Goal: Task Accomplishment & Management: Use online tool/utility

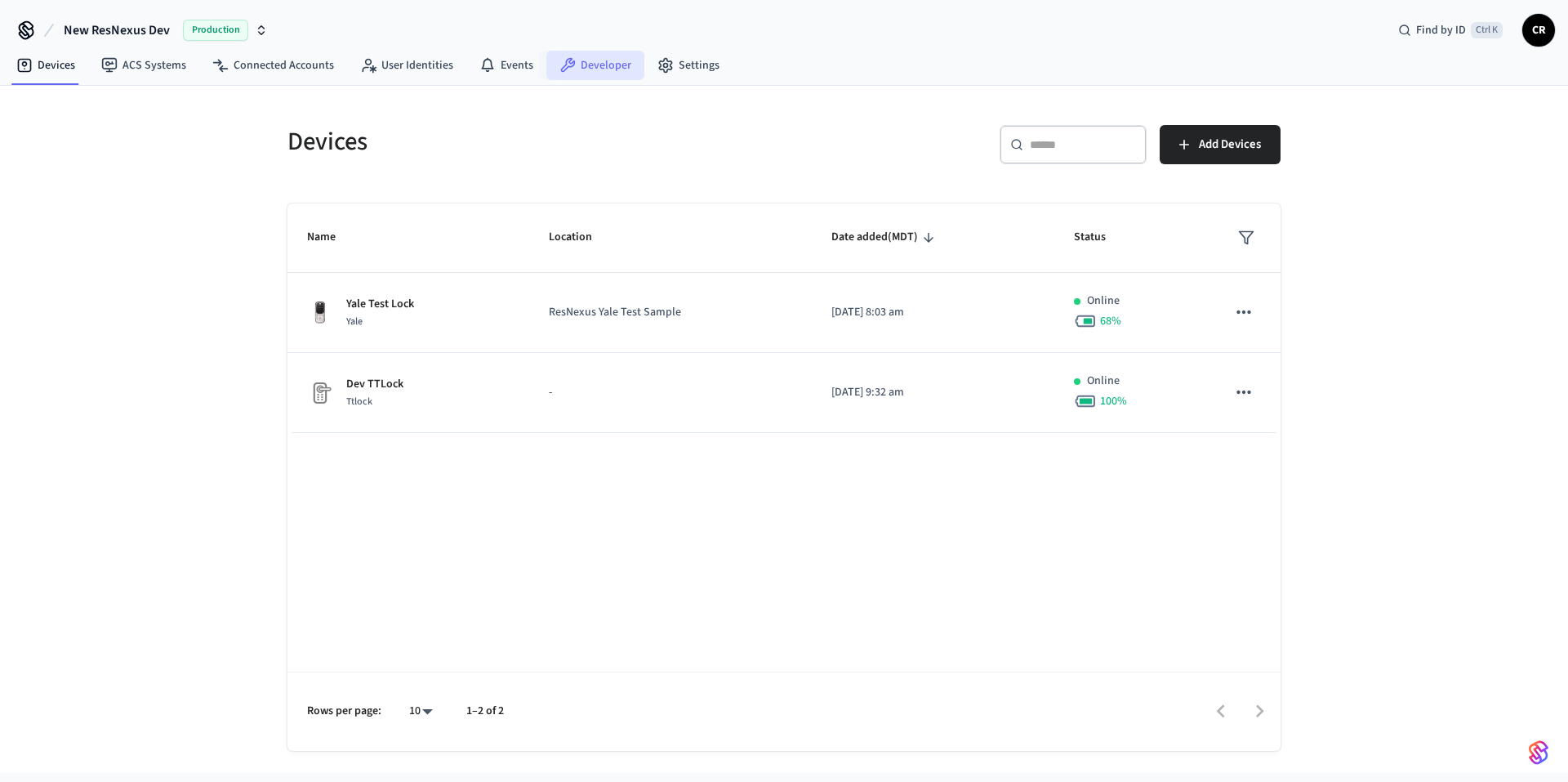
click at [610, 73] on link "Developer" at bounding box center [595, 65] width 98 height 29
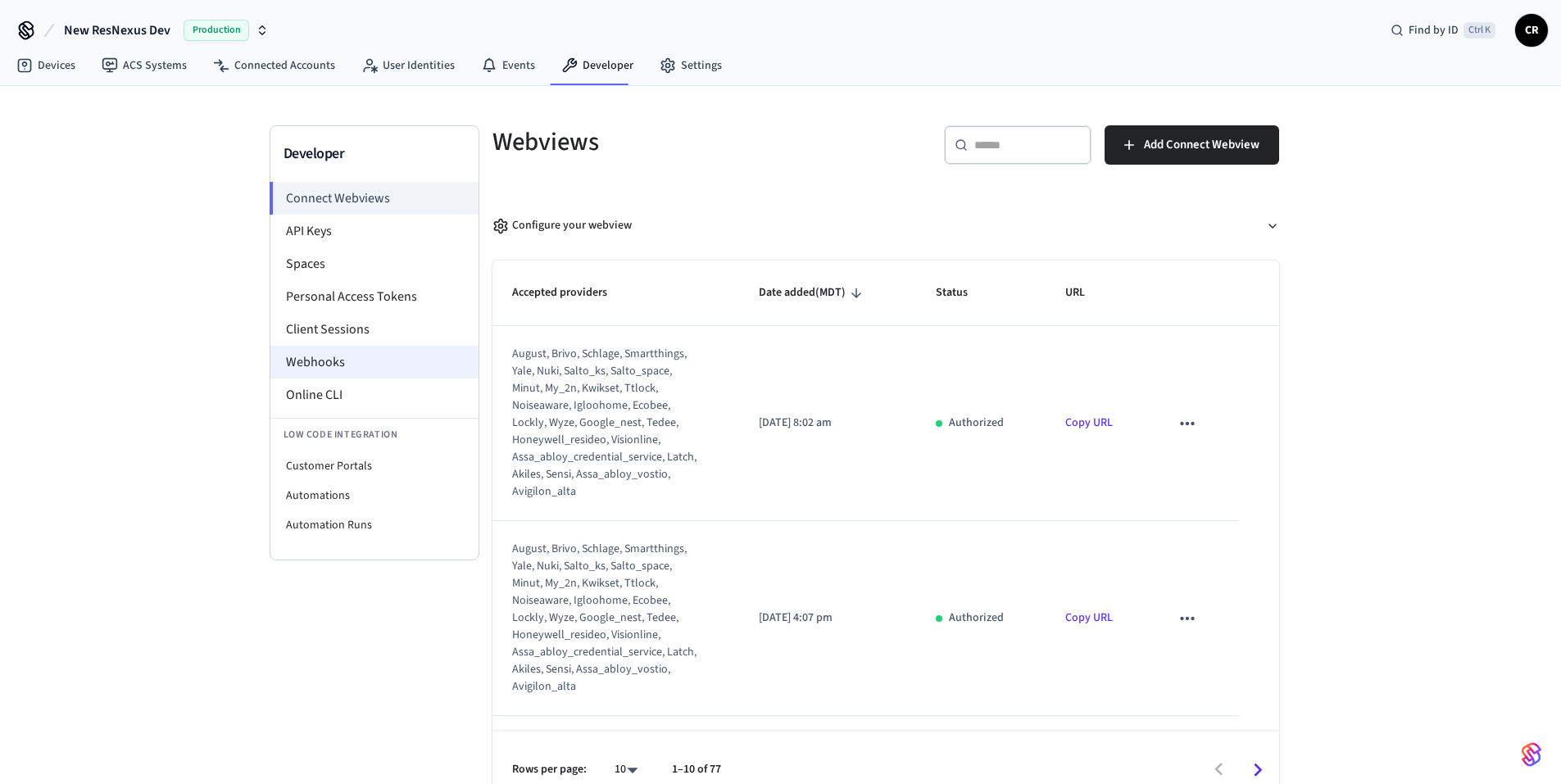
click at [387, 353] on li "Webhooks" at bounding box center [375, 362] width 208 height 33
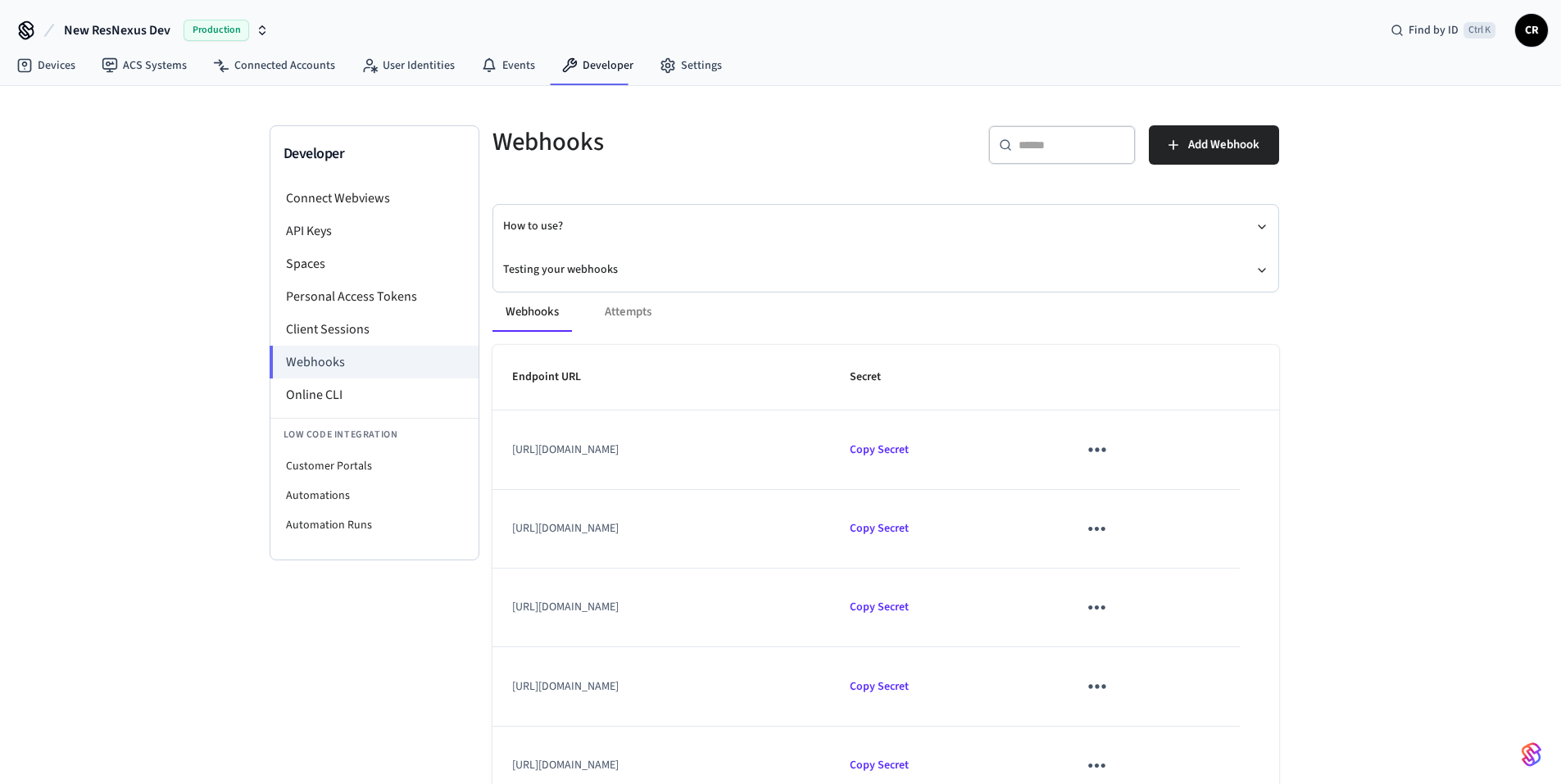
scroll to position [180, 0]
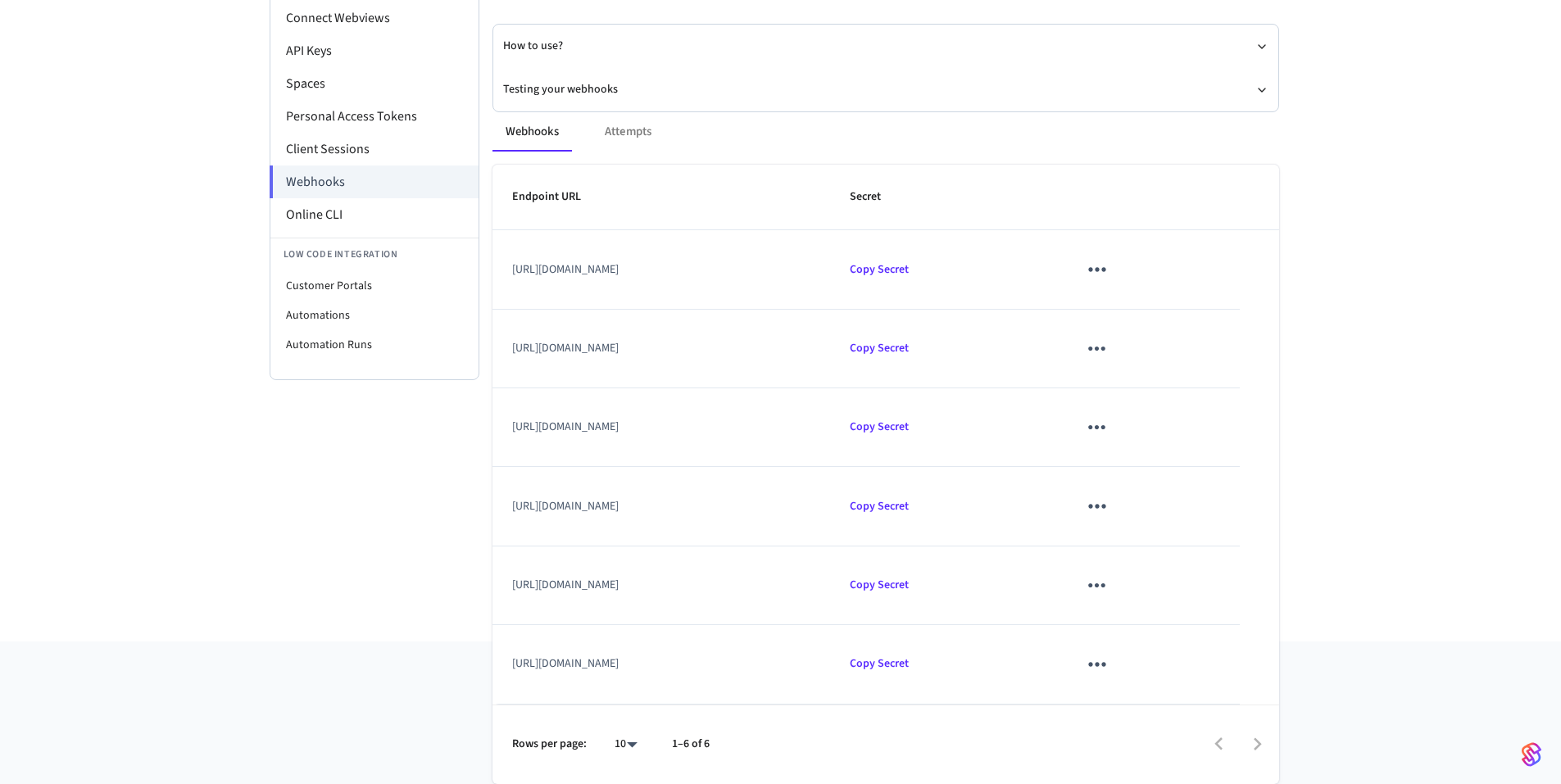
click at [1109, 272] on icon "sticky table" at bounding box center [1097, 270] width 26 height 26
click at [1198, 309] on li "Edit" at bounding box center [1226, 318] width 78 height 45
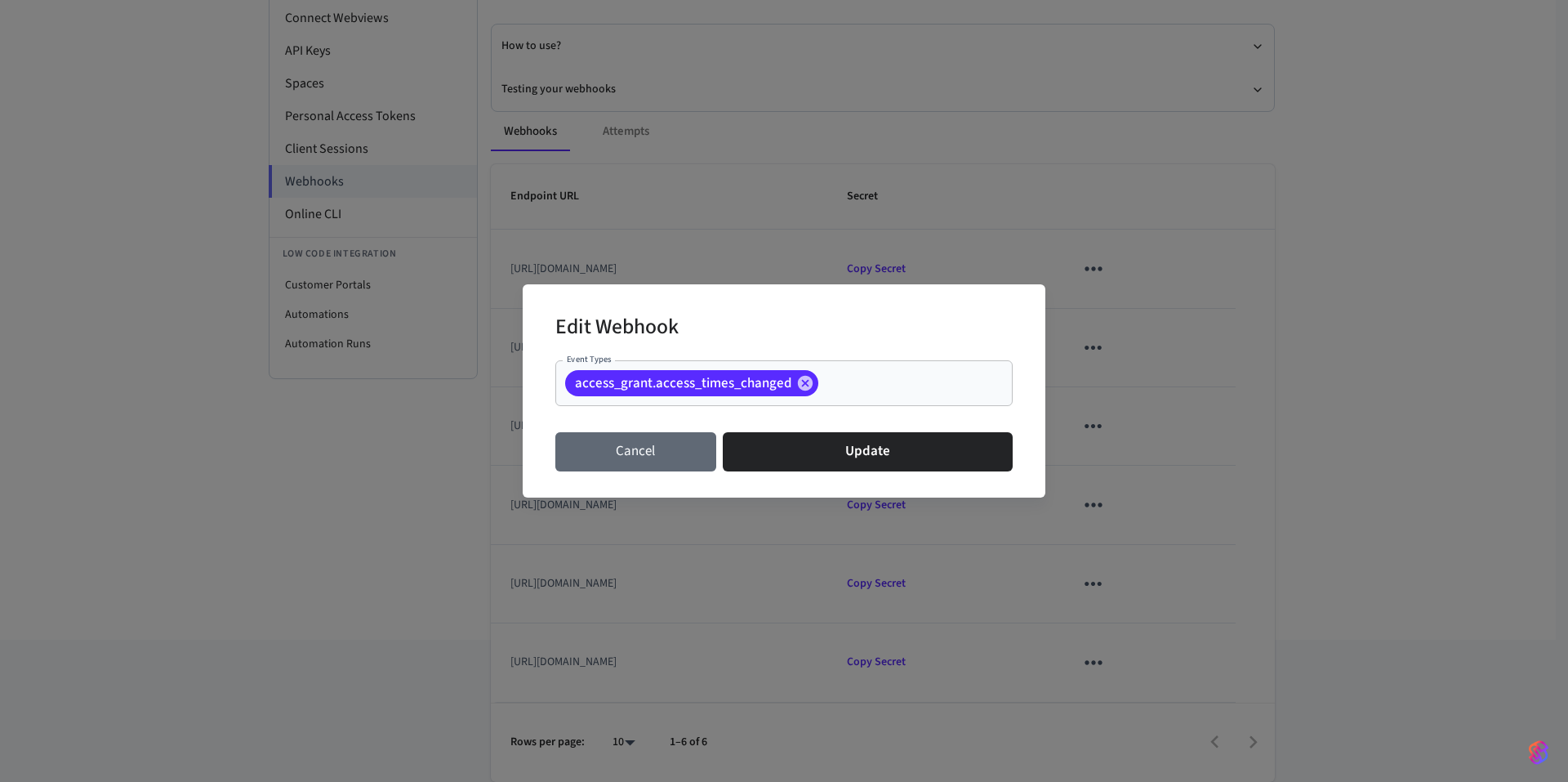
click at [615, 464] on button "Cancel" at bounding box center [636, 452] width 161 height 39
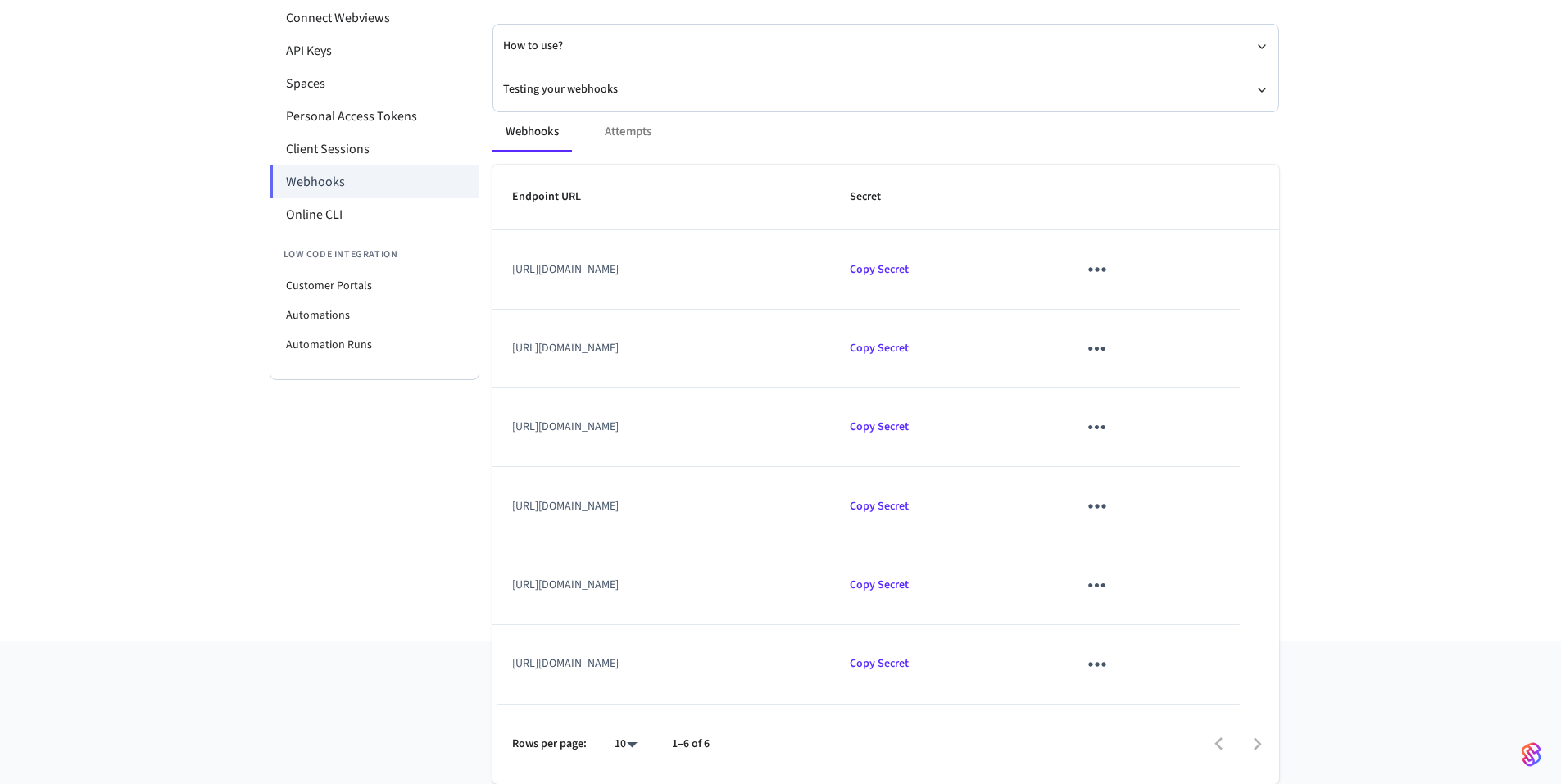
click at [1434, 251] on div "Developer Connect Webviews API Keys Spaces Personal Access Tokens Client Sessio…" at bounding box center [780, 273] width 1561 height 735
click at [1109, 263] on icon "sticky table" at bounding box center [1097, 270] width 26 height 26
click at [1232, 321] on li "Edit" at bounding box center [1226, 318] width 78 height 45
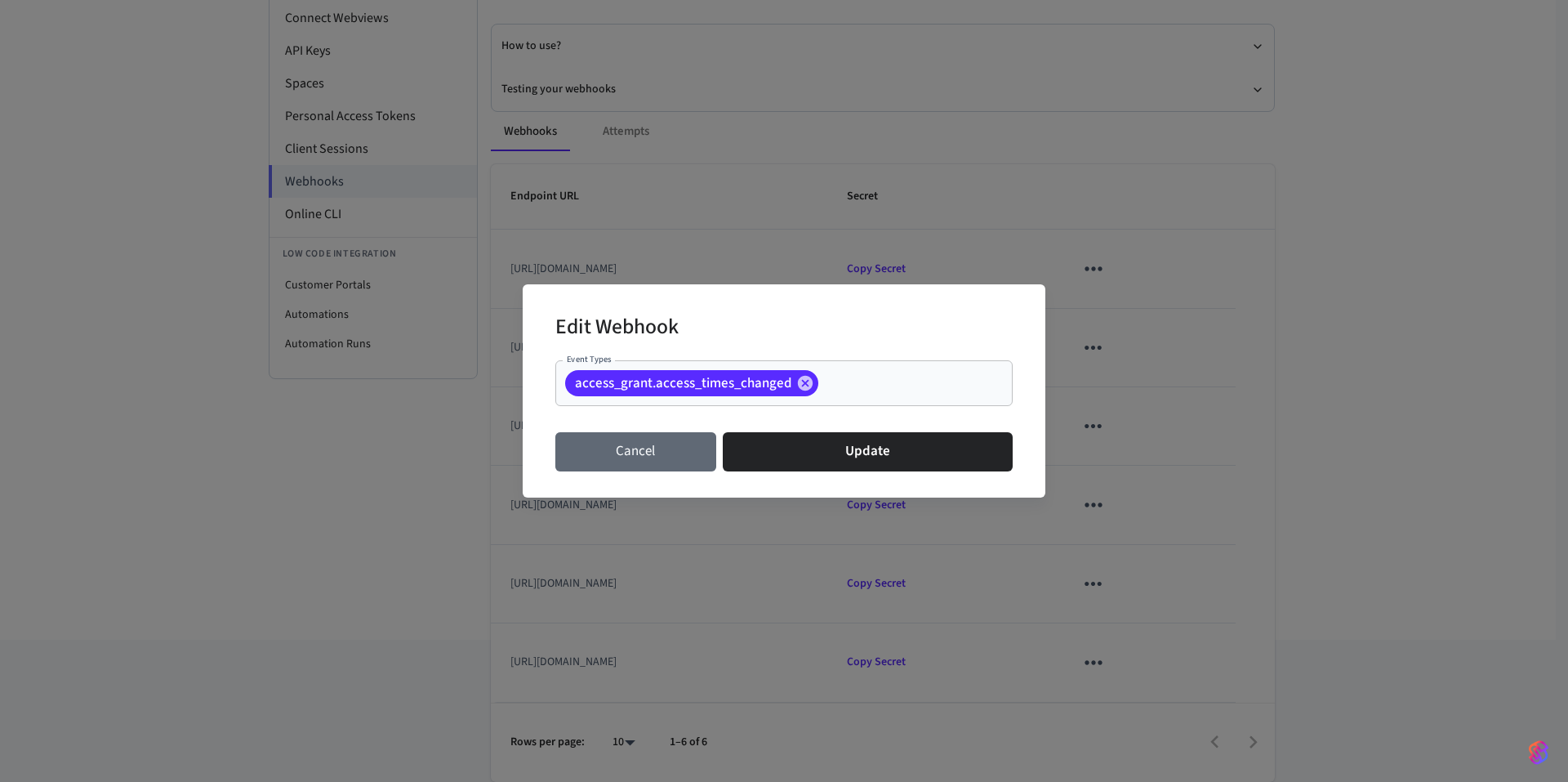
click at [663, 458] on button "Cancel" at bounding box center [636, 452] width 161 height 39
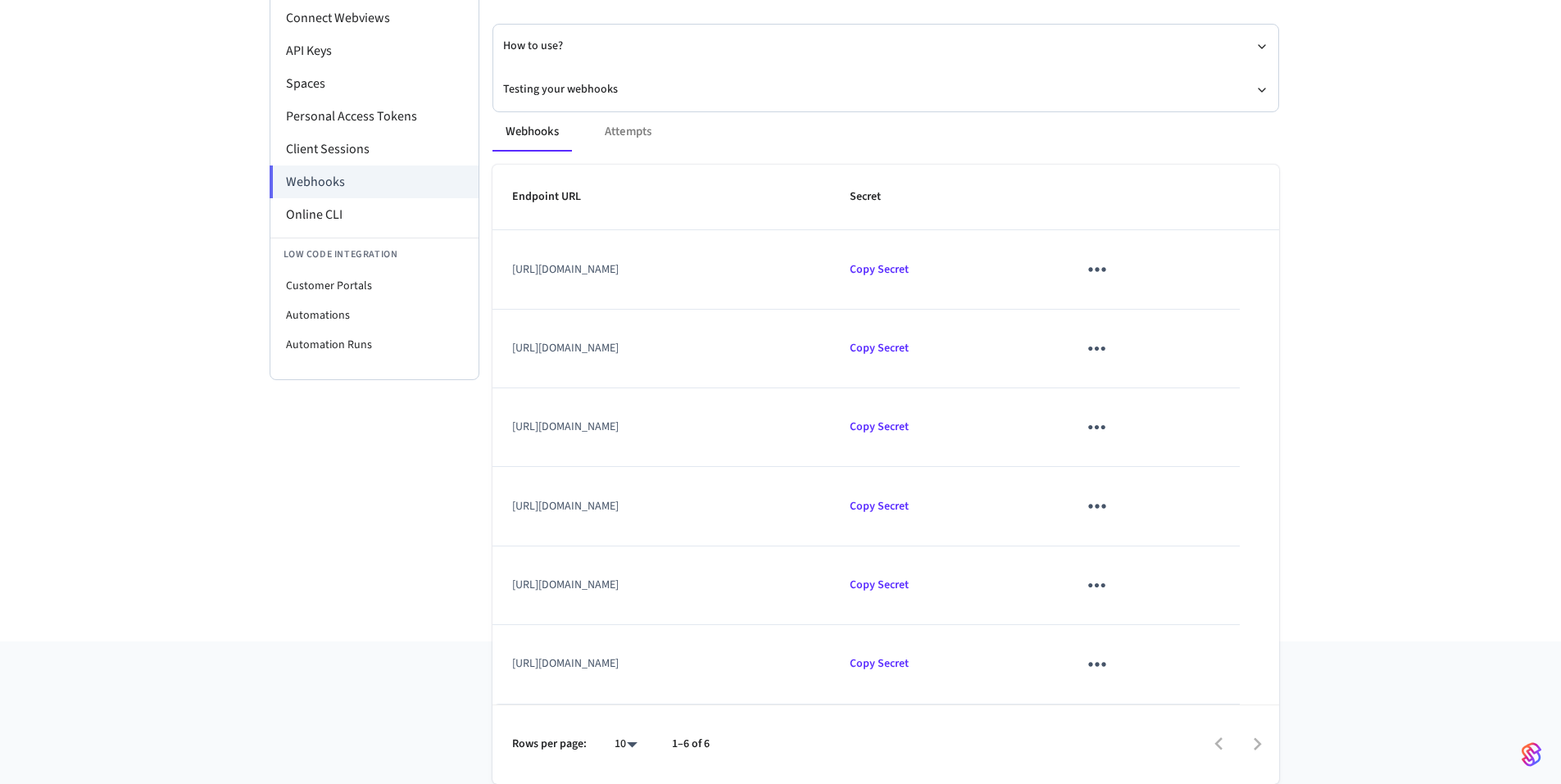
click at [789, 273] on td "[URL][DOMAIN_NAME]" at bounding box center [662, 270] width 338 height 79
click at [662, 263] on td "[URL][DOMAIN_NAME]" at bounding box center [662, 270] width 338 height 79
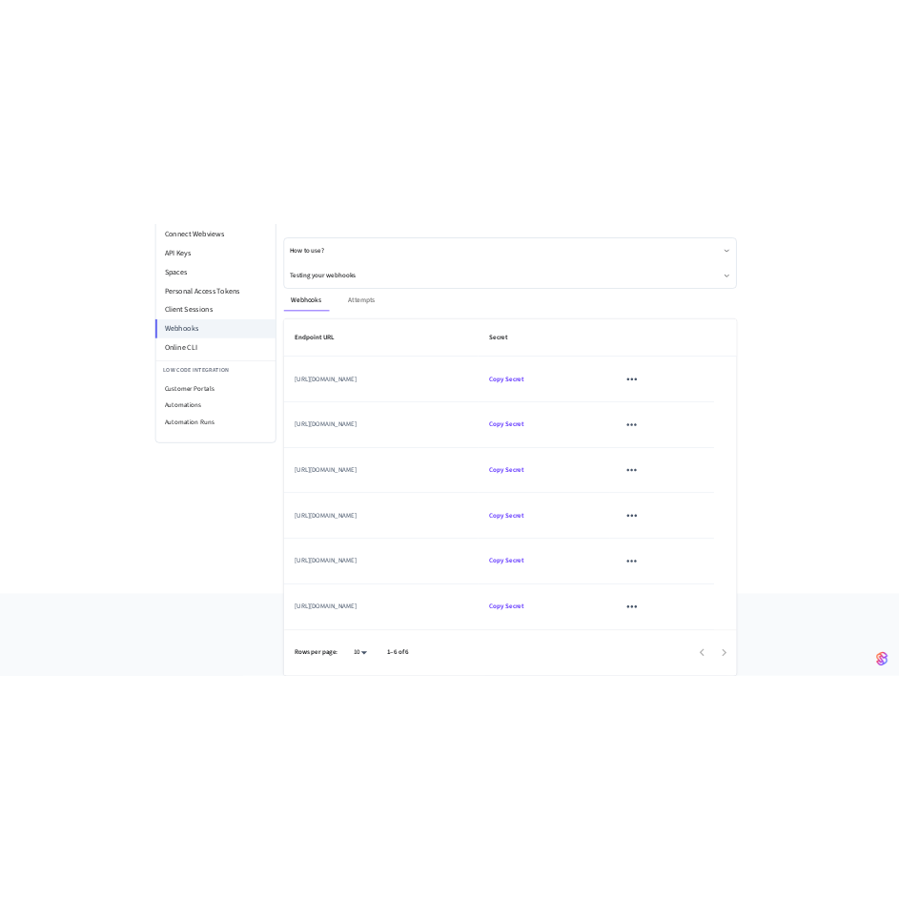
scroll to position [0, 0]
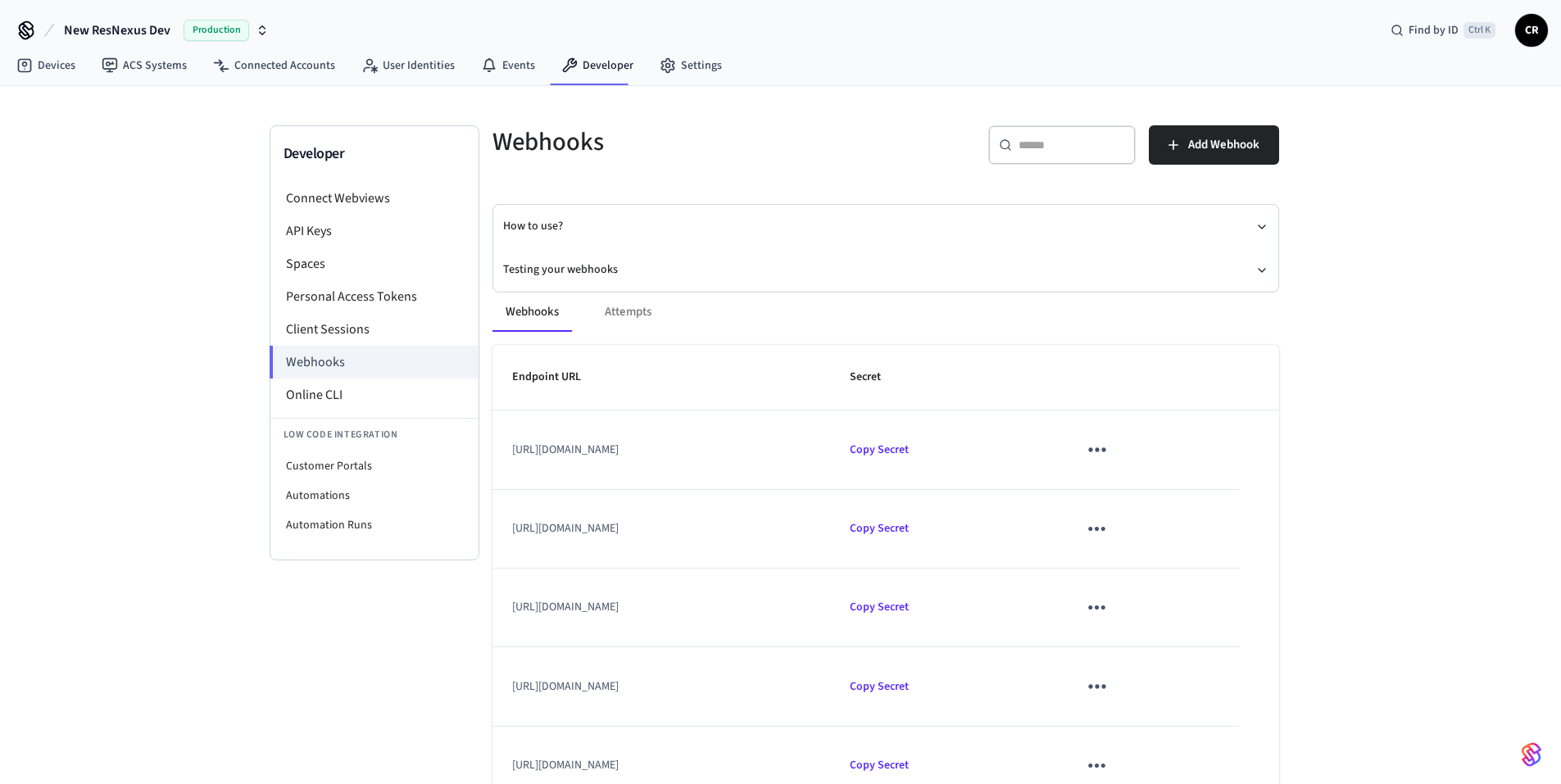
click at [1109, 440] on icon "sticky table" at bounding box center [1097, 449] width 26 height 26
click at [1218, 508] on li "Edit" at bounding box center [1226, 498] width 78 height 45
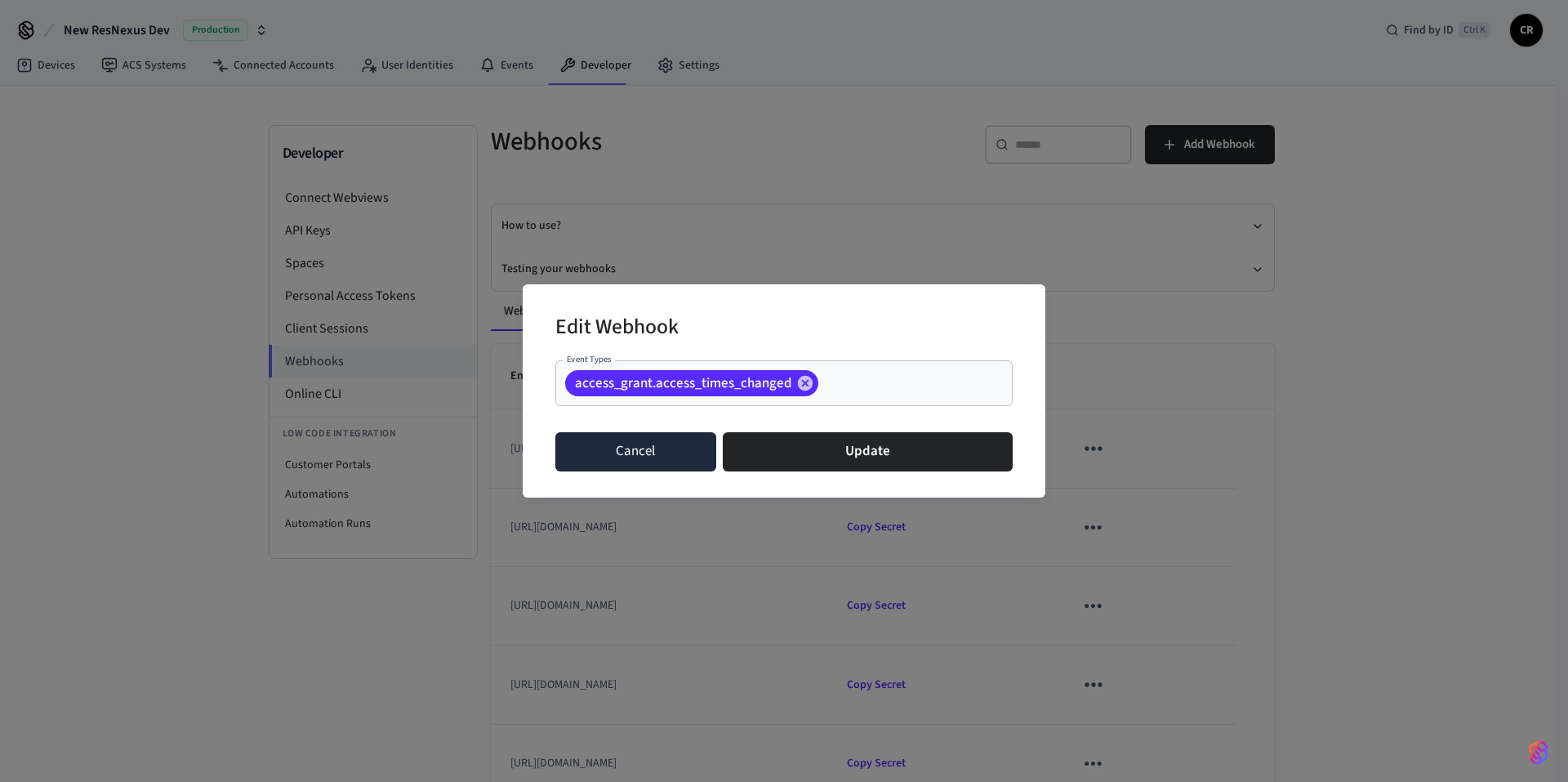
click at [661, 449] on button "Cancel" at bounding box center [636, 452] width 161 height 39
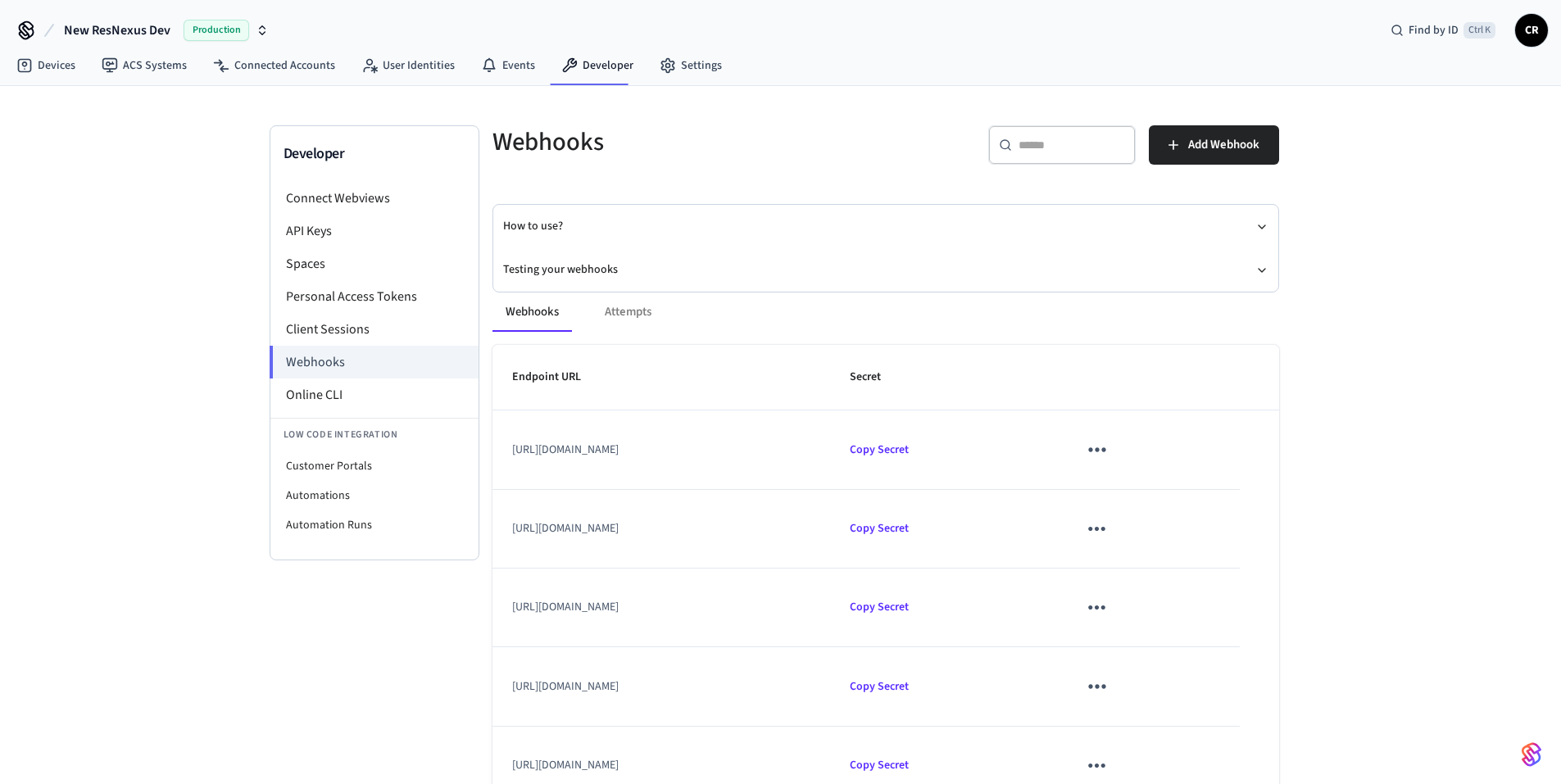
drag, startPoint x: 830, startPoint y: 446, endPoint x: 504, endPoint y: 454, distance: 326.1
click at [504, 454] on td "[URL][DOMAIN_NAME]" at bounding box center [662, 450] width 338 height 79
copy td "[URL][DOMAIN_NAME]"
click at [1208, 143] on span "Add Webhook" at bounding box center [1223, 144] width 71 height 21
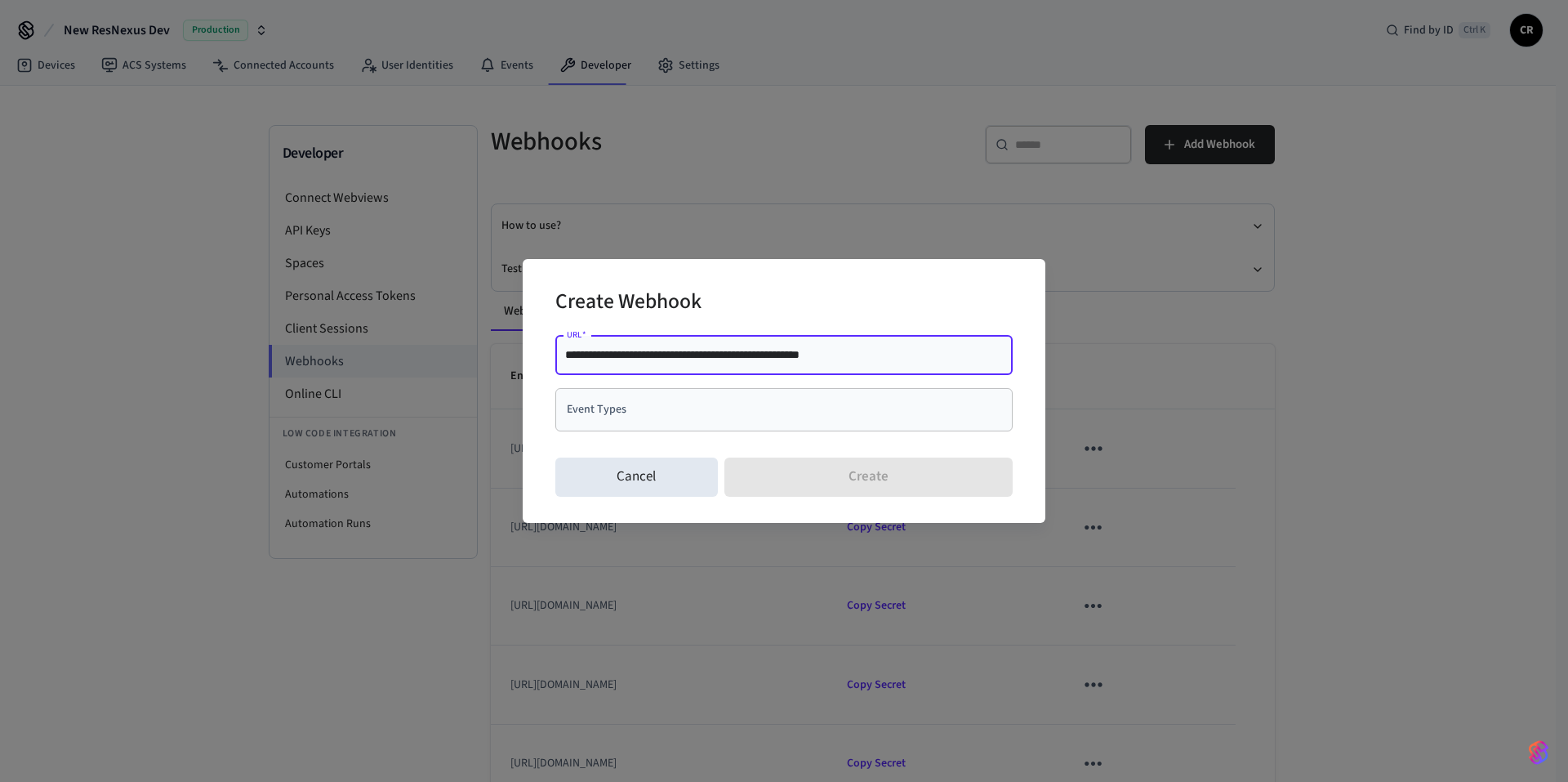
type input "**********"
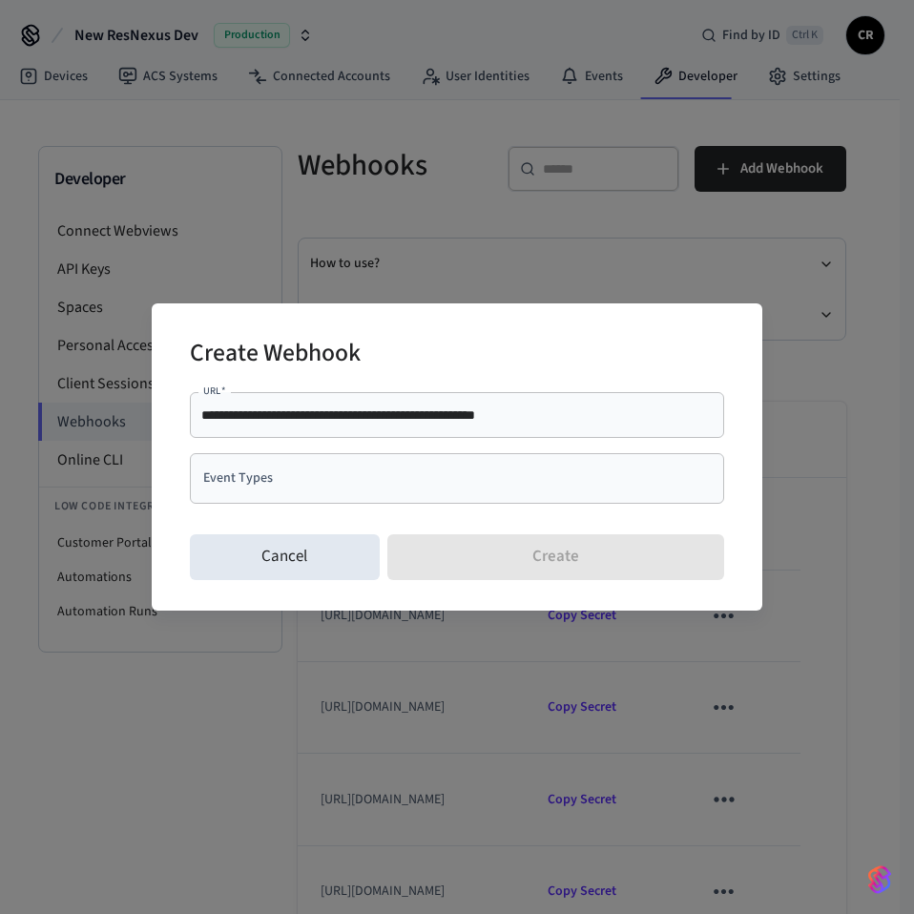
click at [320, 487] on input "Event Types" at bounding box center [442, 478] width 488 height 33
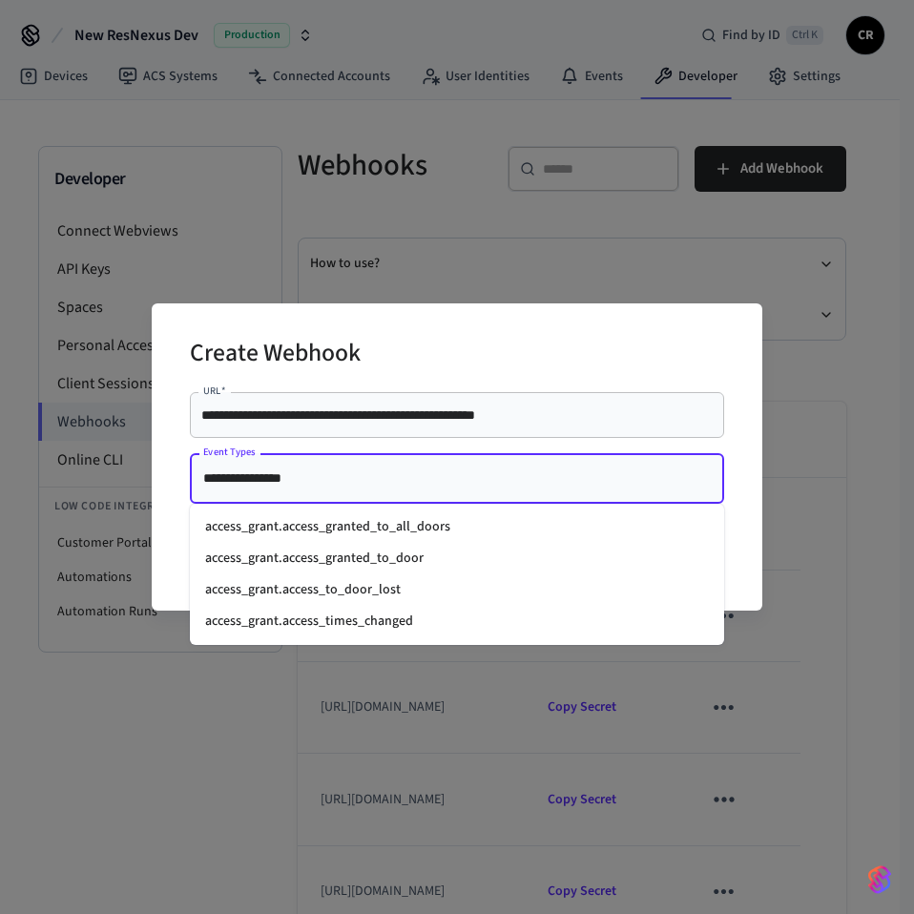
type input "**********"
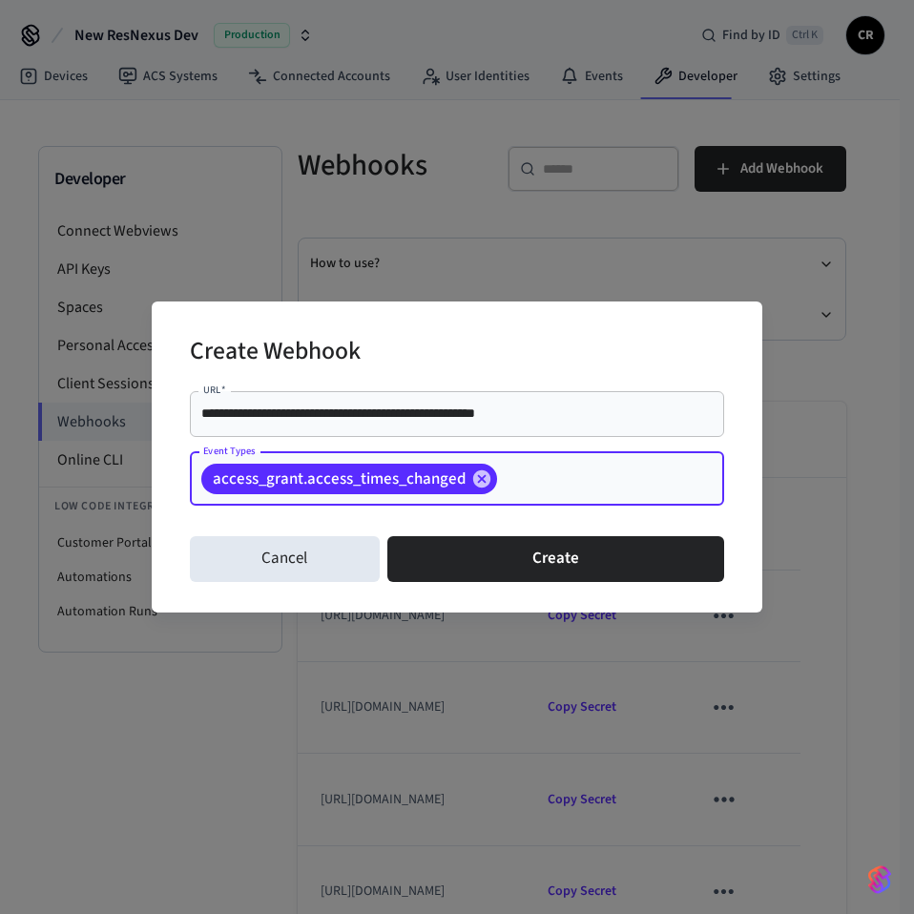
click at [245, 411] on input "**********" at bounding box center [456, 413] width 511 height 19
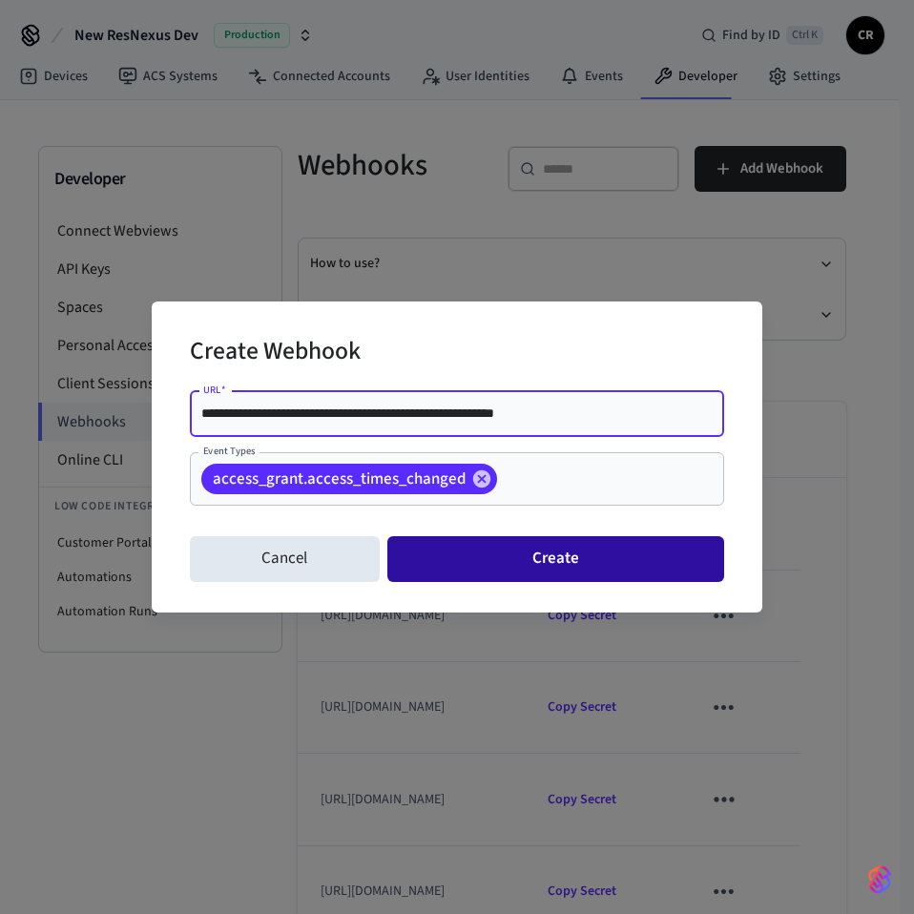
type input "**********"
click at [541, 563] on button "Create" at bounding box center [555, 559] width 337 height 46
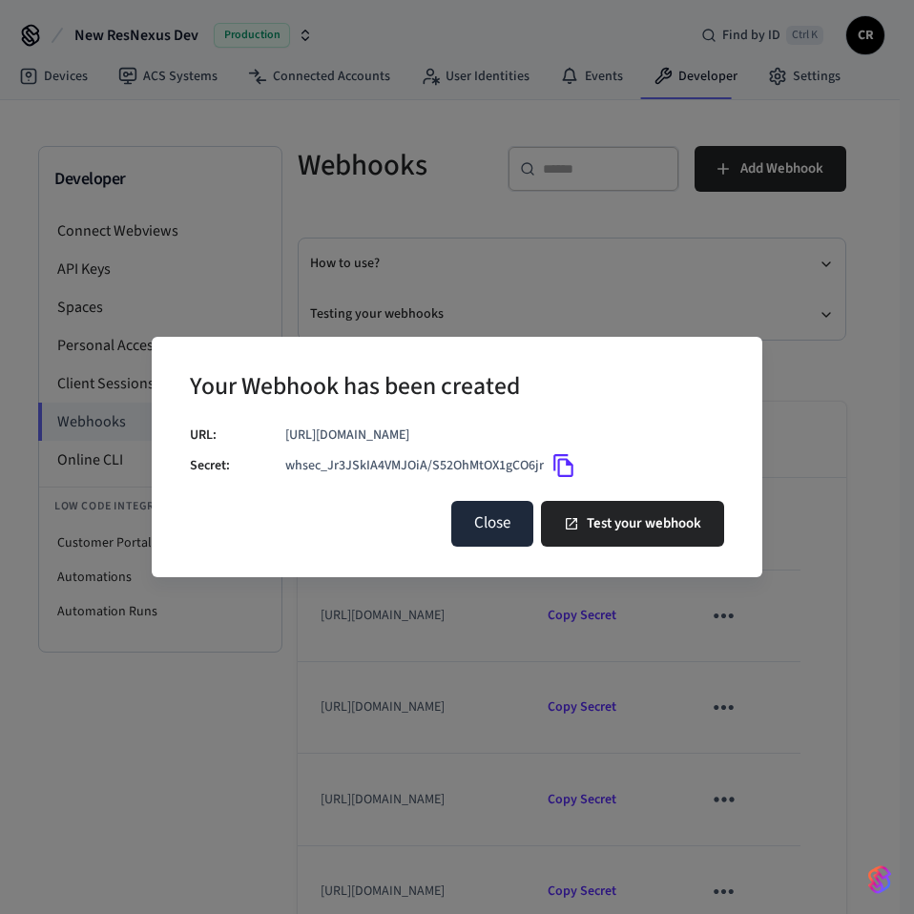
click at [501, 524] on button "Close" at bounding box center [492, 524] width 82 height 46
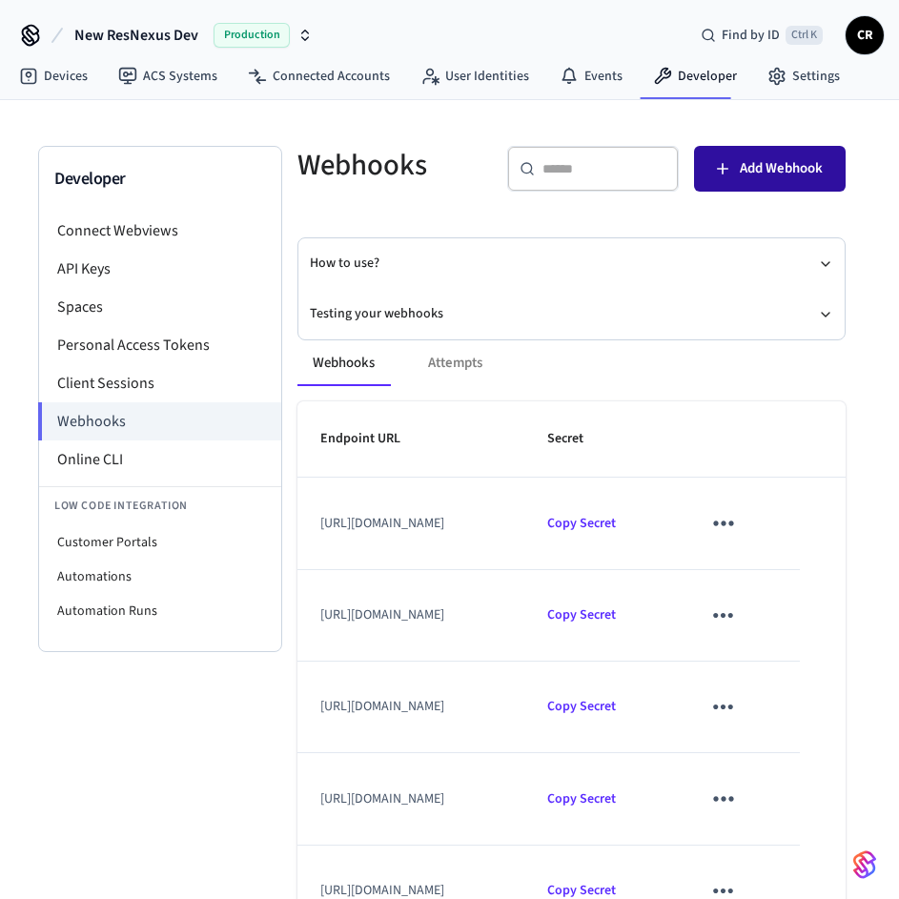
click at [815, 176] on span "Add Webhook" at bounding box center [781, 168] width 83 height 25
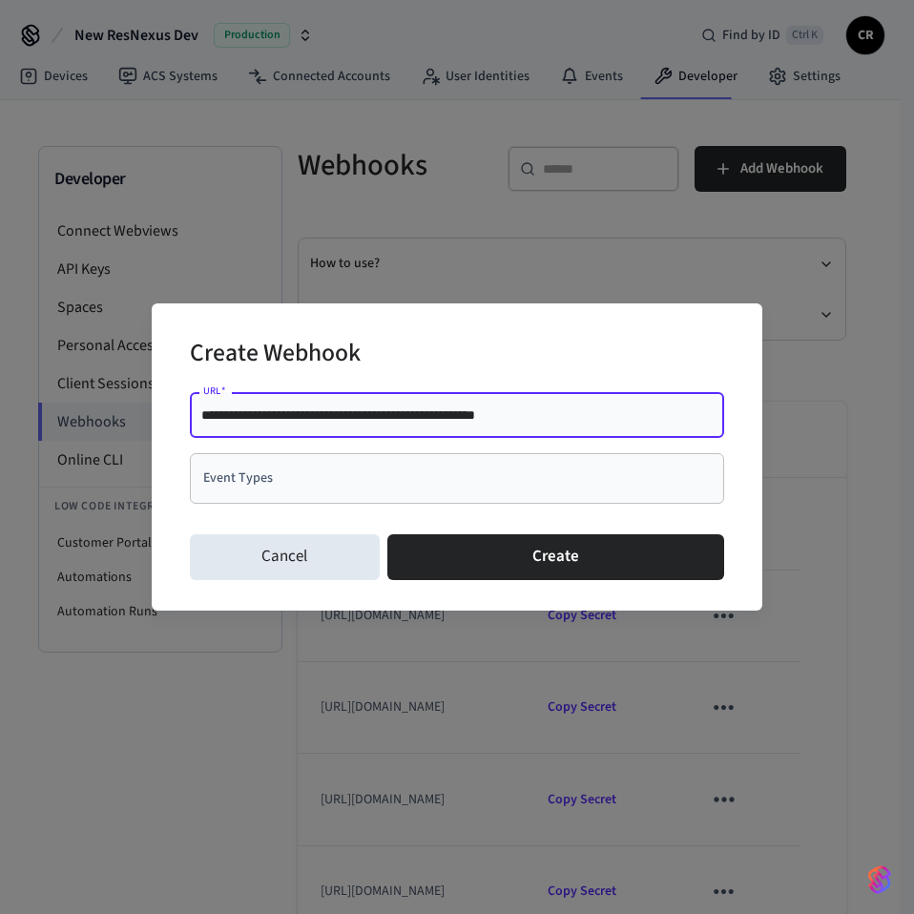
type input "**********"
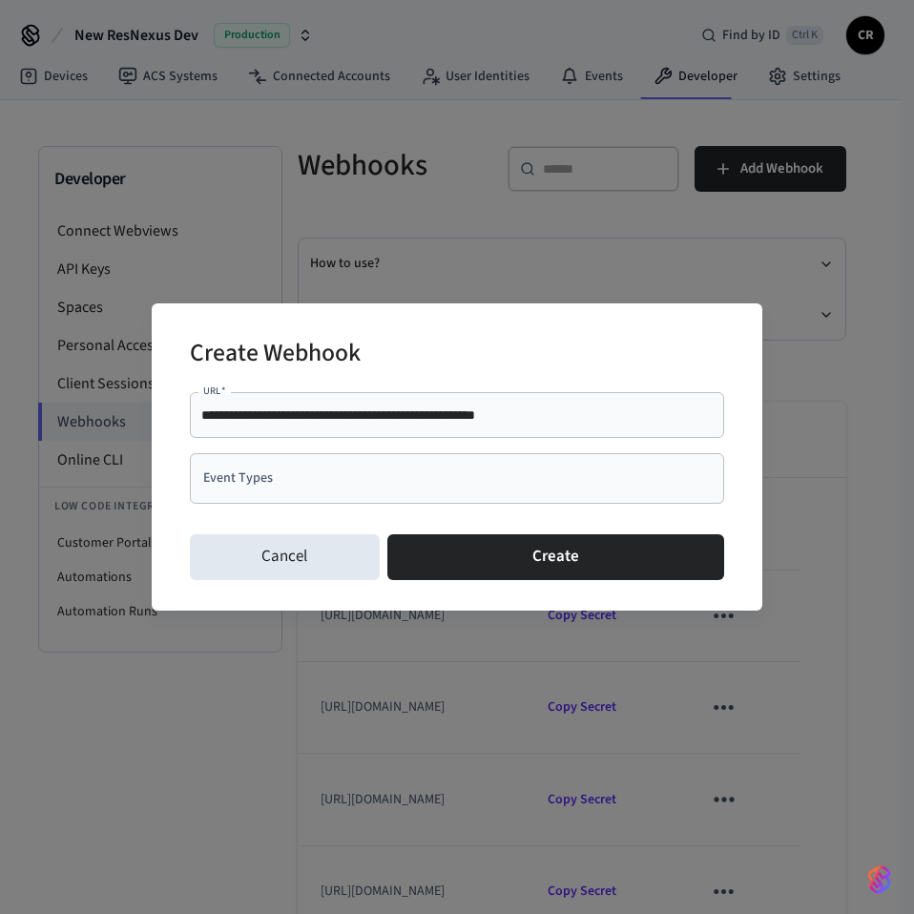
click at [304, 494] on input "Event Types" at bounding box center [442, 478] width 488 height 33
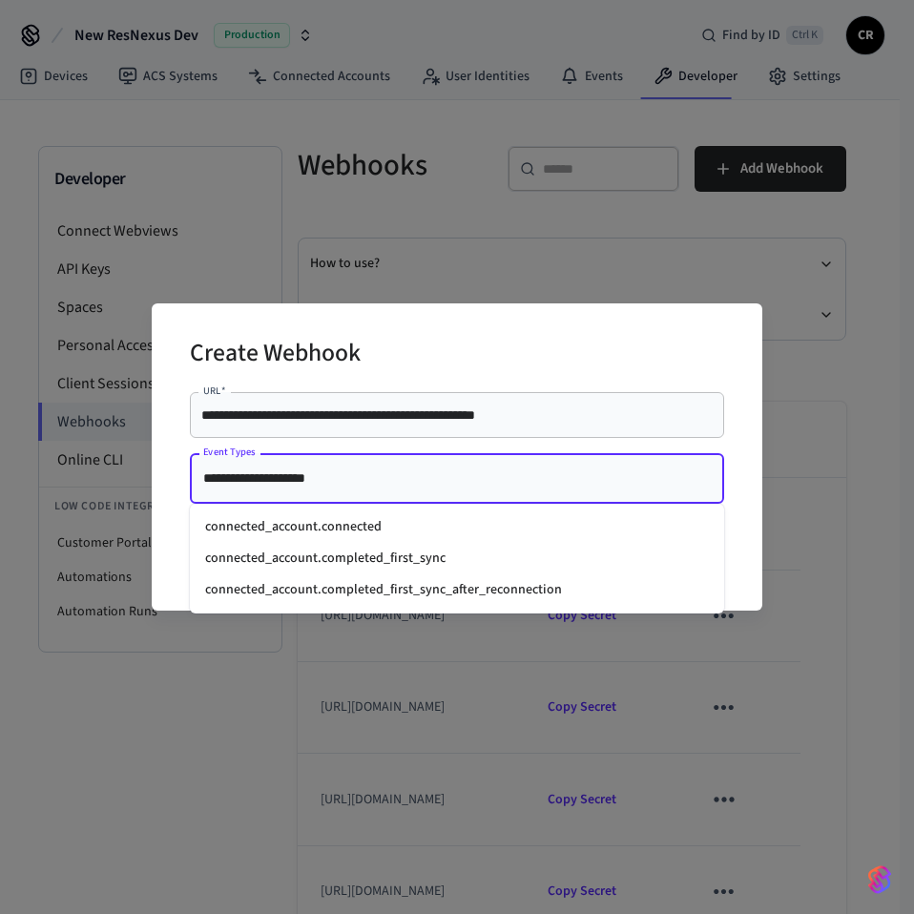
type input "**********"
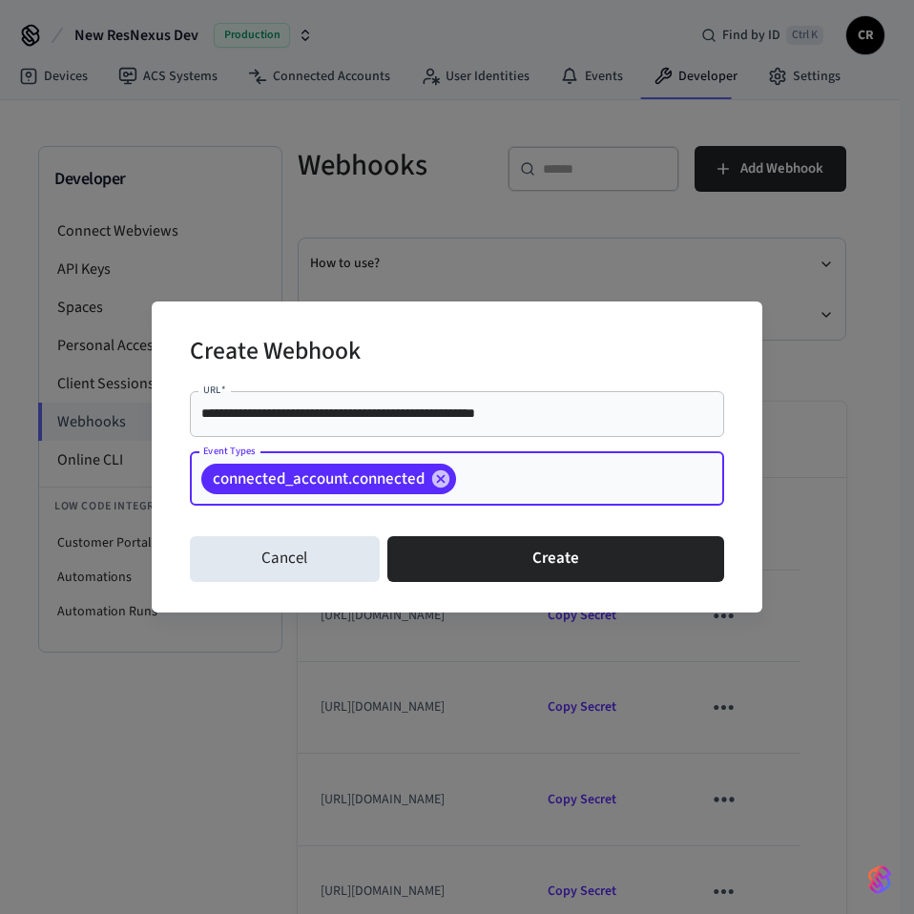
click at [244, 414] on input "**********" at bounding box center [456, 413] width 511 height 19
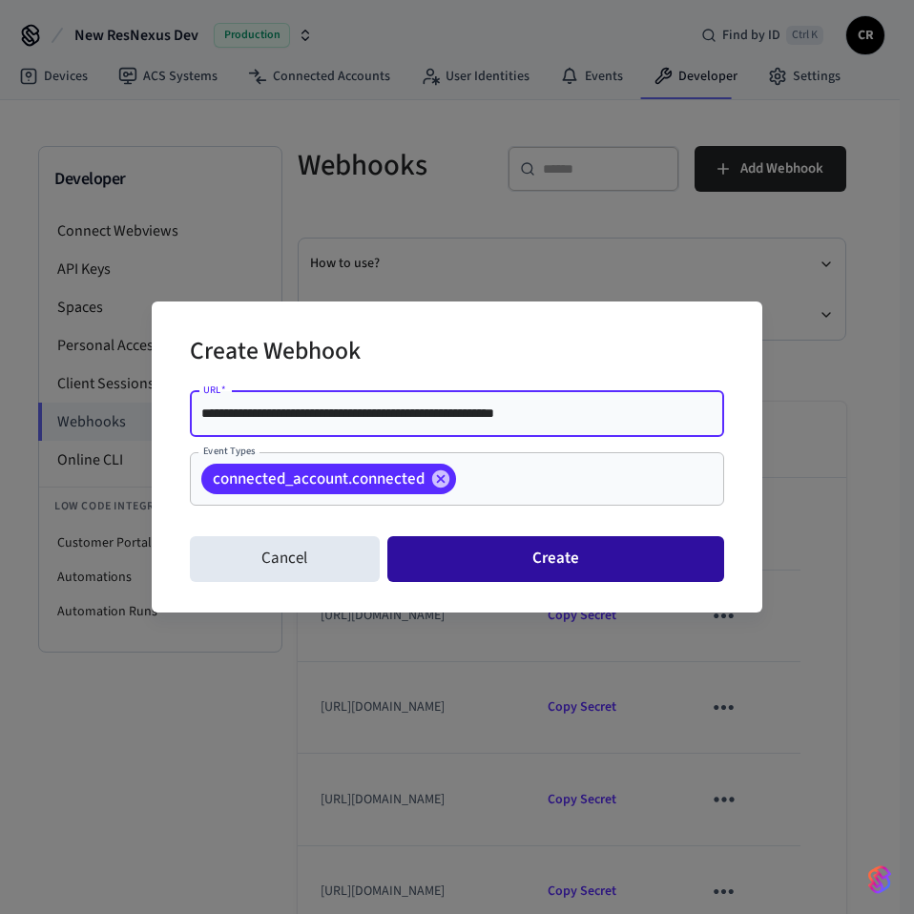
type input "**********"
click at [579, 563] on button "Create" at bounding box center [555, 559] width 337 height 46
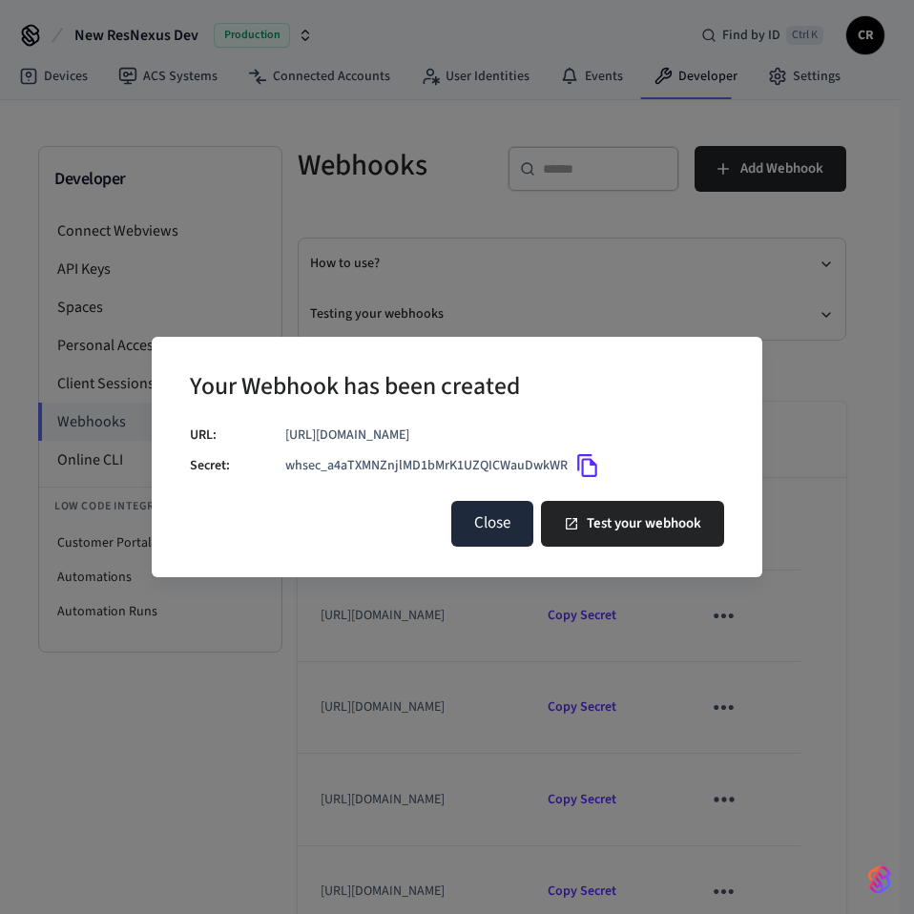
click at [495, 524] on button "Close" at bounding box center [492, 524] width 82 height 46
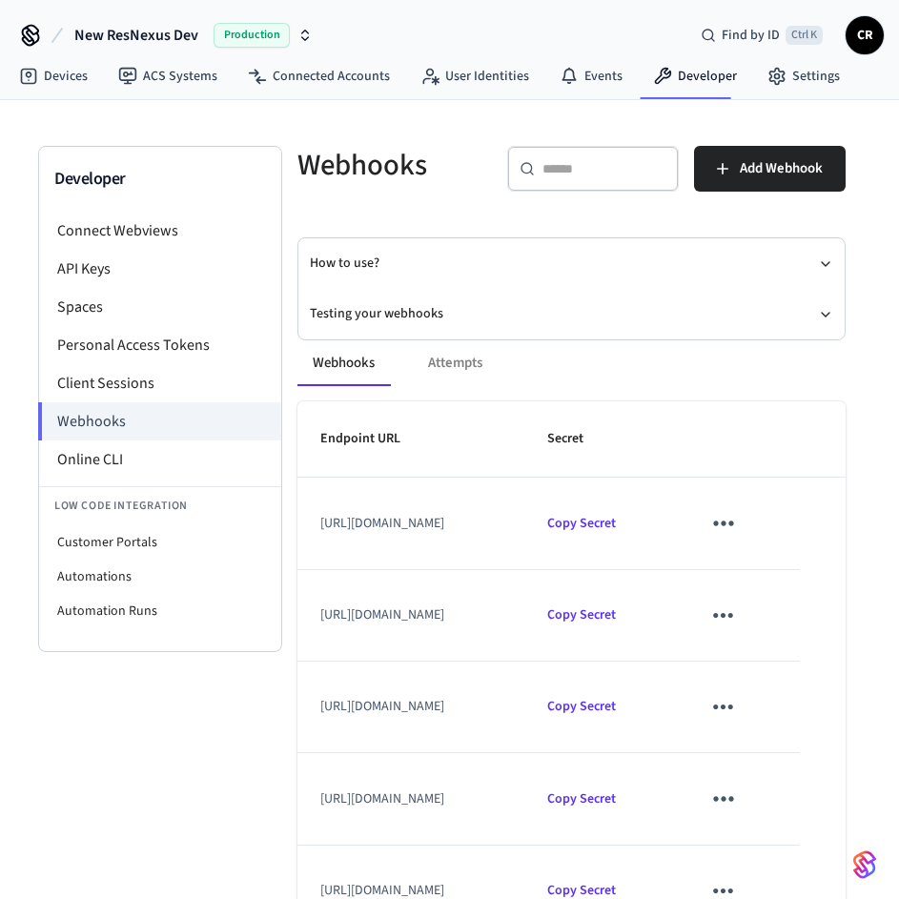
scroll to position [406, 0]
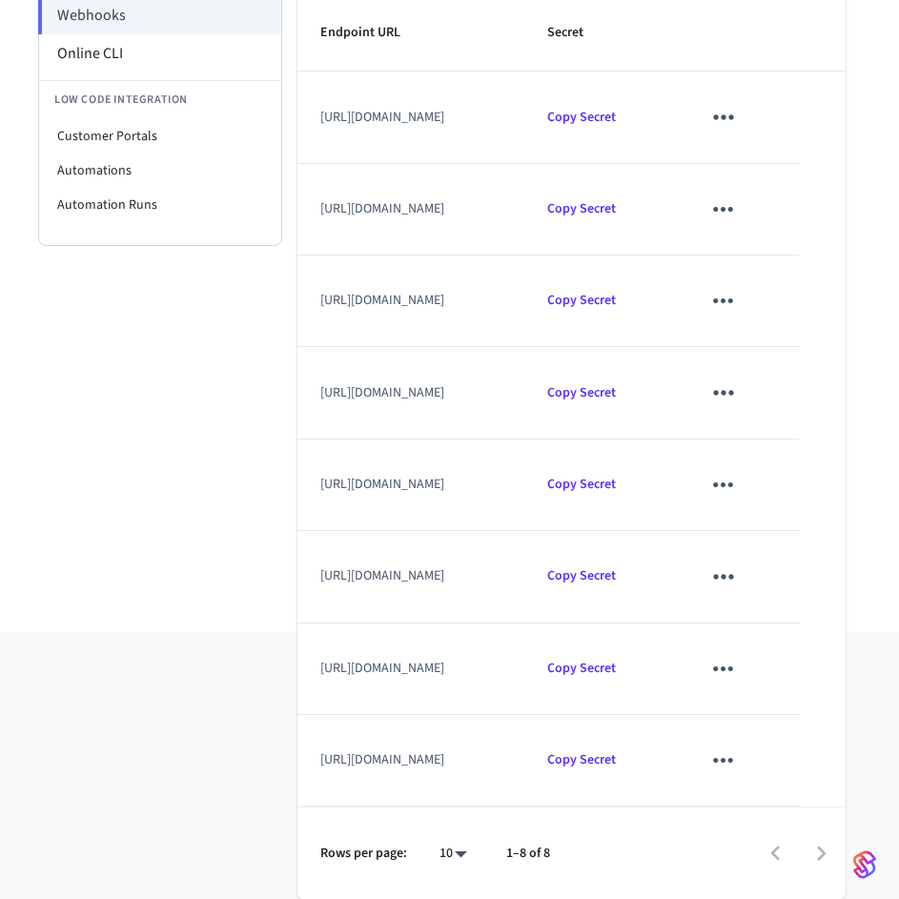
drag, startPoint x: 396, startPoint y: 585, endPoint x: 320, endPoint y: 573, distance: 76.2
click at [320, 573] on td "[URL][DOMAIN_NAME]" at bounding box center [411, 577] width 227 height 92
copy td "[URL][DOMAIN_NAME]"
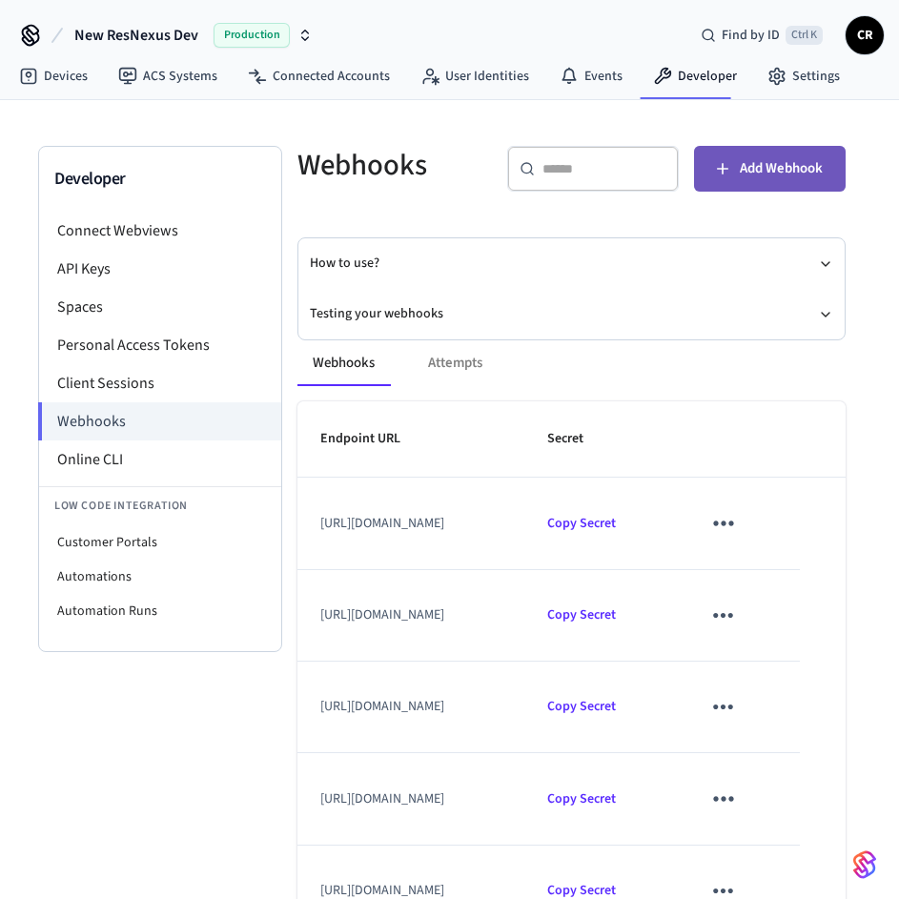
click at [801, 154] on button "Add Webhook" at bounding box center [770, 169] width 152 height 46
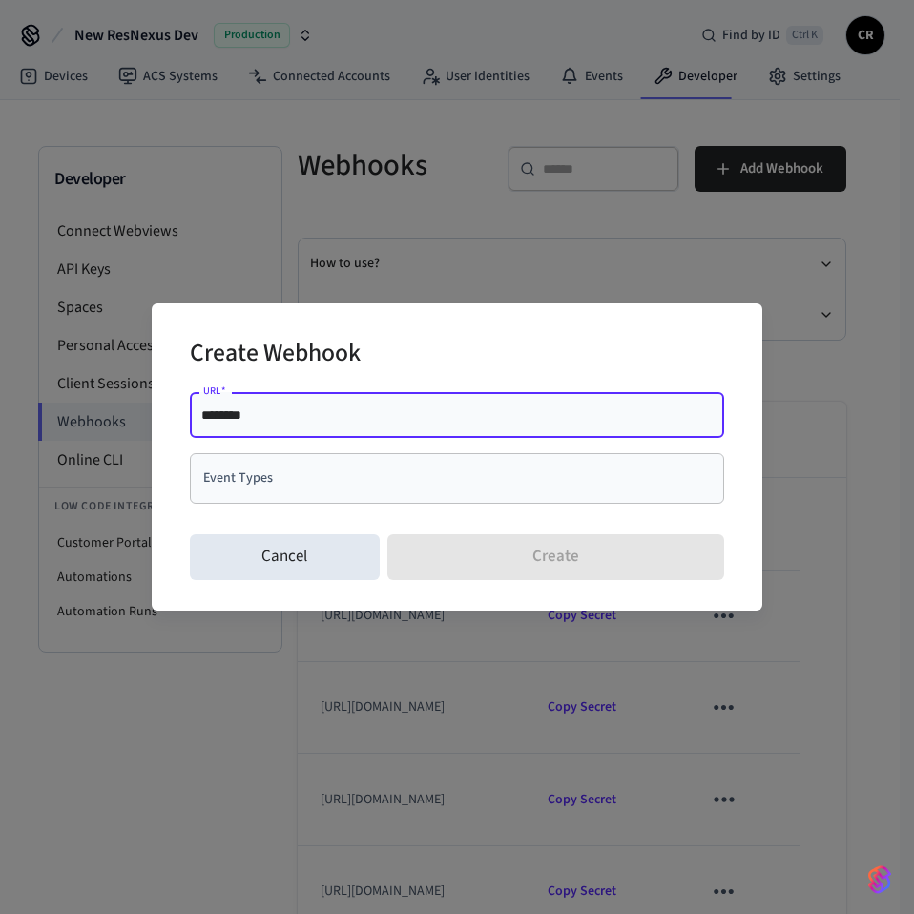
click at [347, 421] on input "********" at bounding box center [456, 414] width 511 height 19
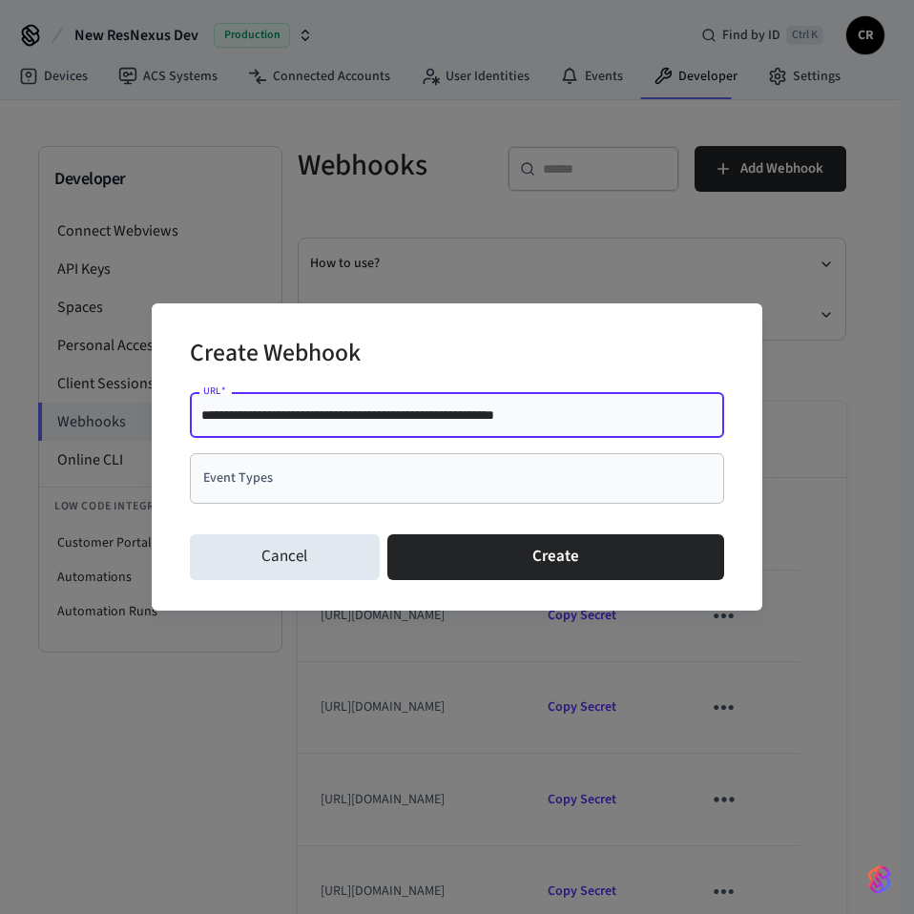
type input "**********"
click at [302, 476] on input "Event Types" at bounding box center [442, 478] width 488 height 33
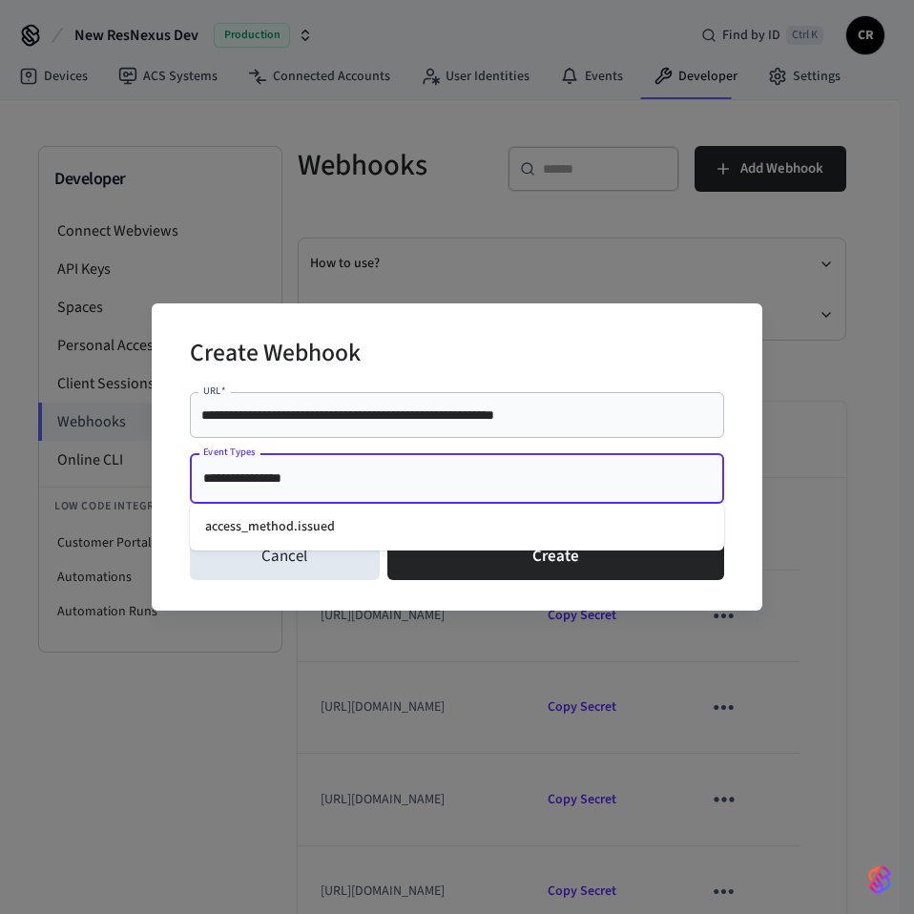
type input "**********"
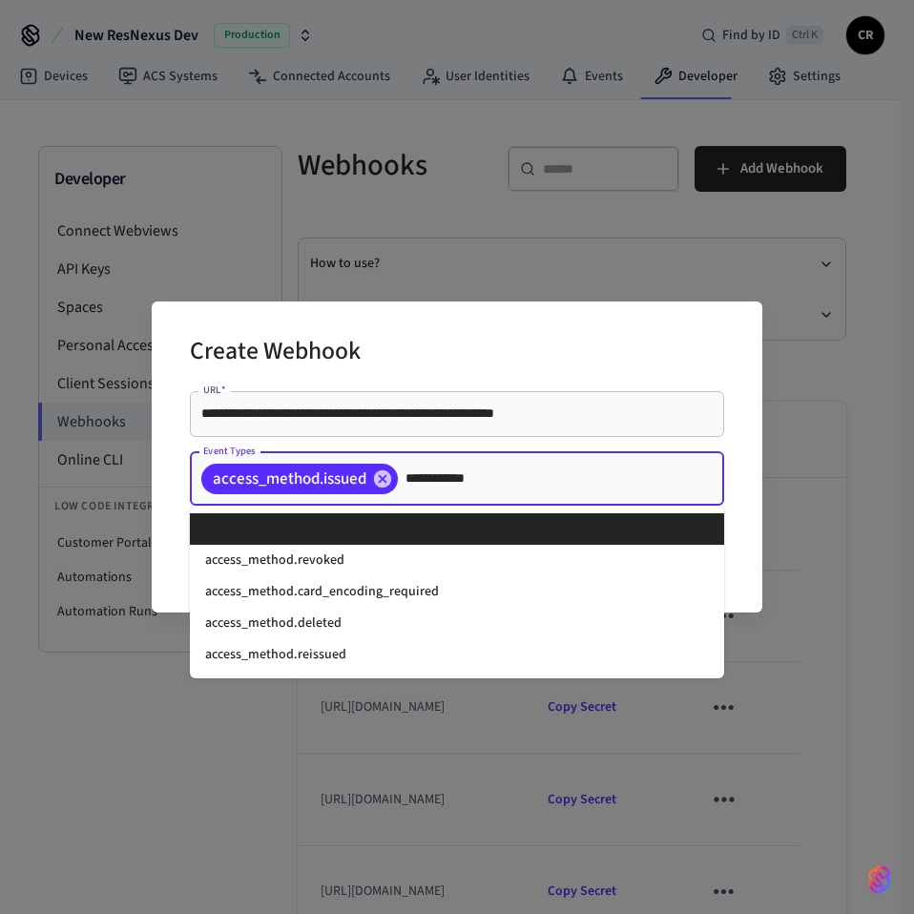
type input "**********"
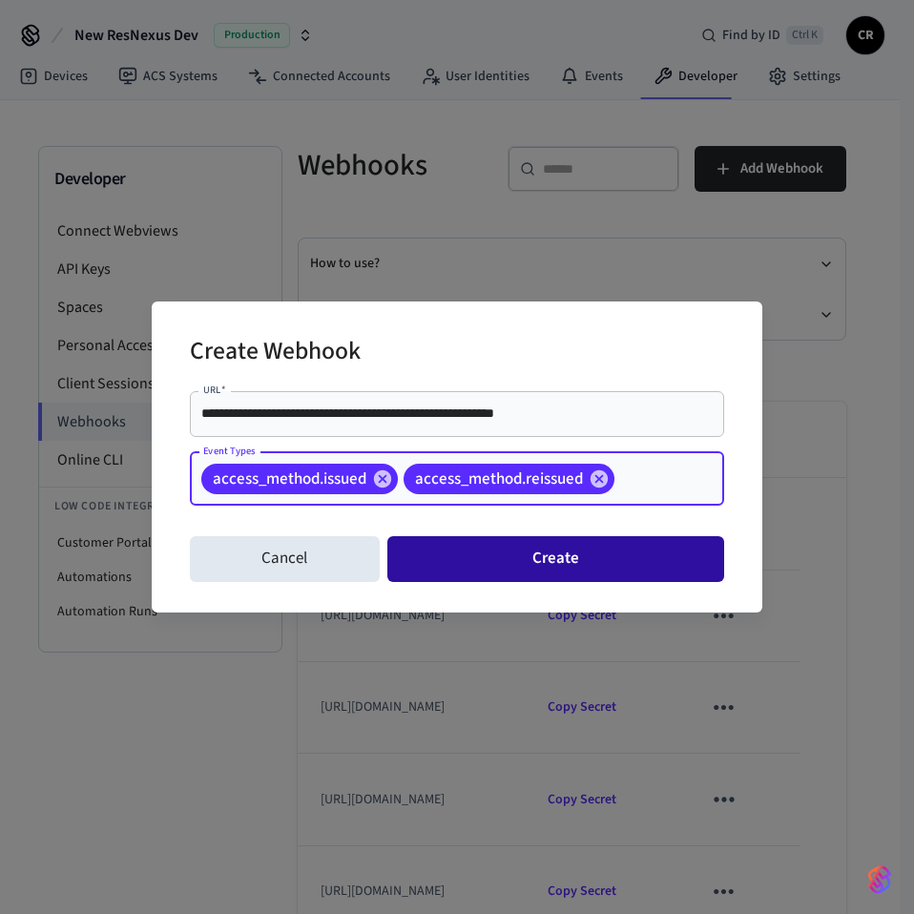
click at [608, 563] on button "Create" at bounding box center [555, 559] width 337 height 46
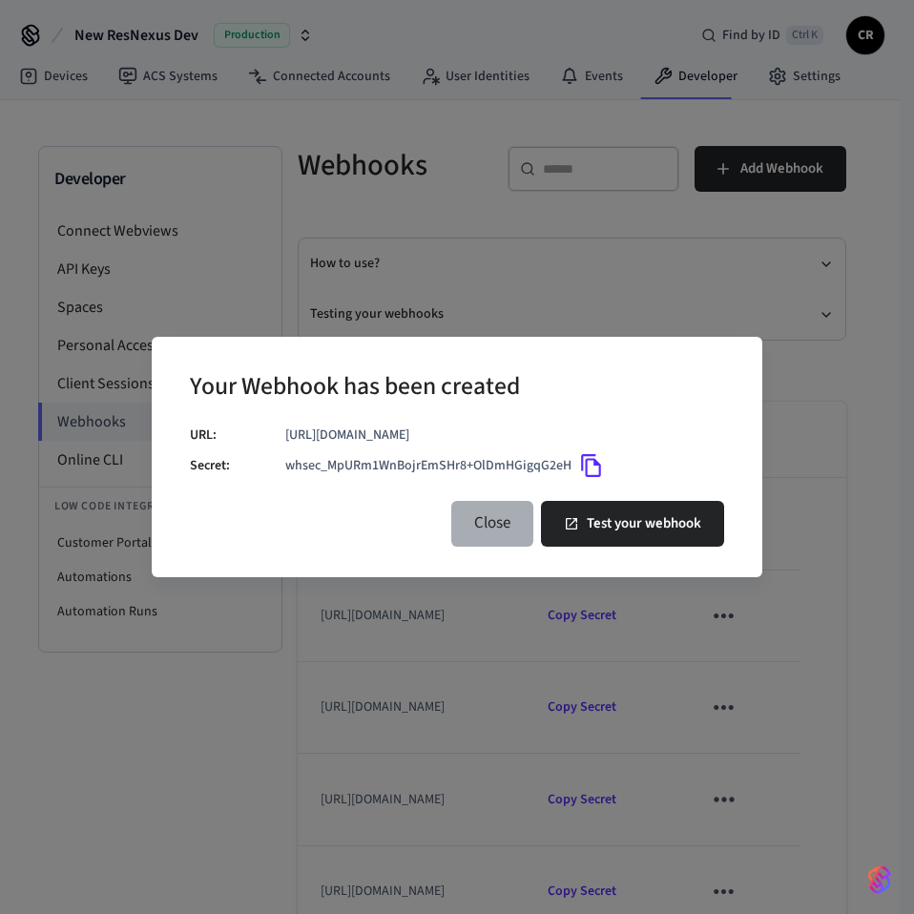
drag, startPoint x: 498, startPoint y: 528, endPoint x: 629, endPoint y: 531, distance: 131.7
click at [498, 528] on button "Close" at bounding box center [492, 524] width 82 height 46
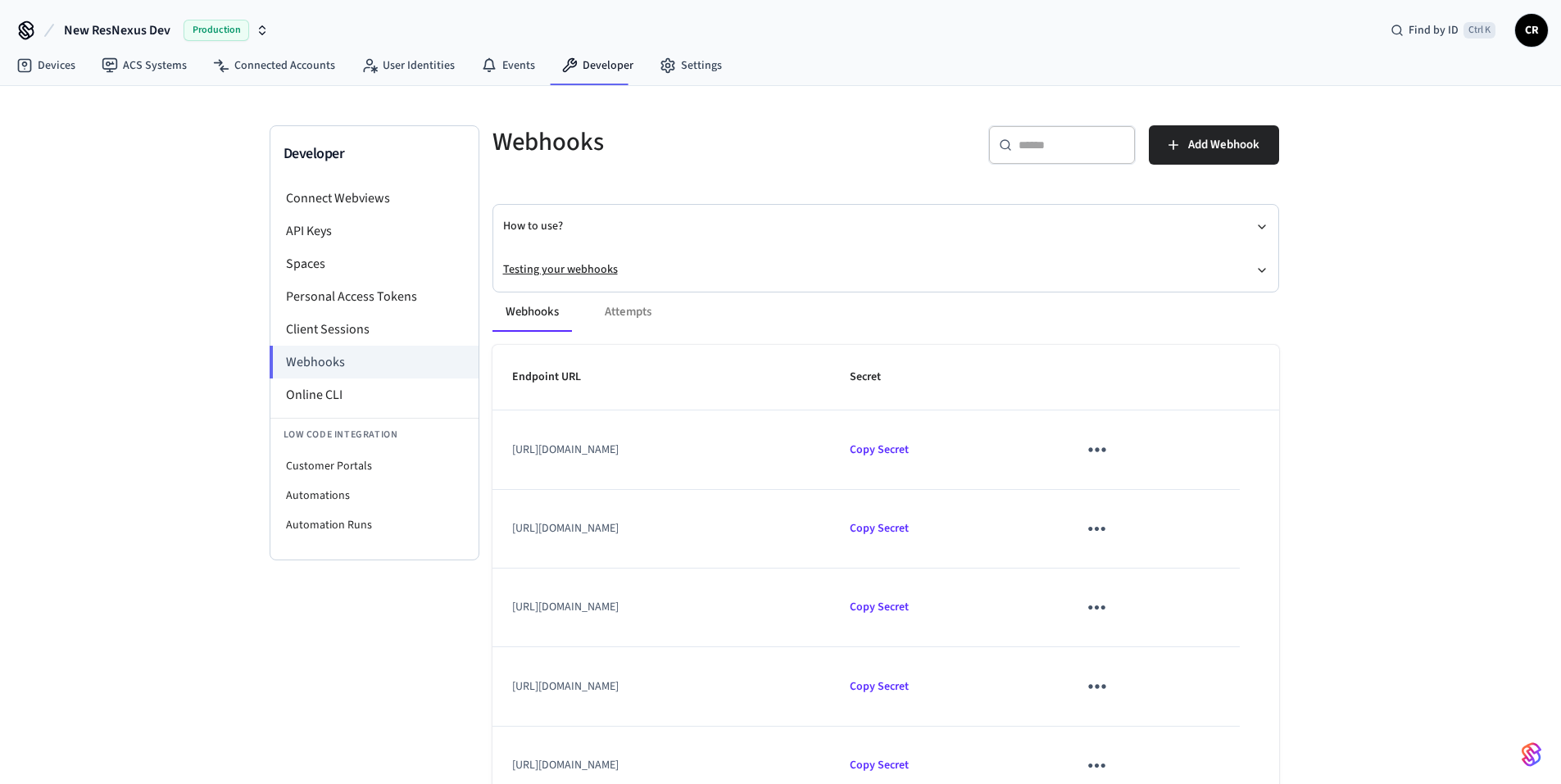
click at [560, 269] on button "Testing your webhooks" at bounding box center [886, 270] width 765 height 44
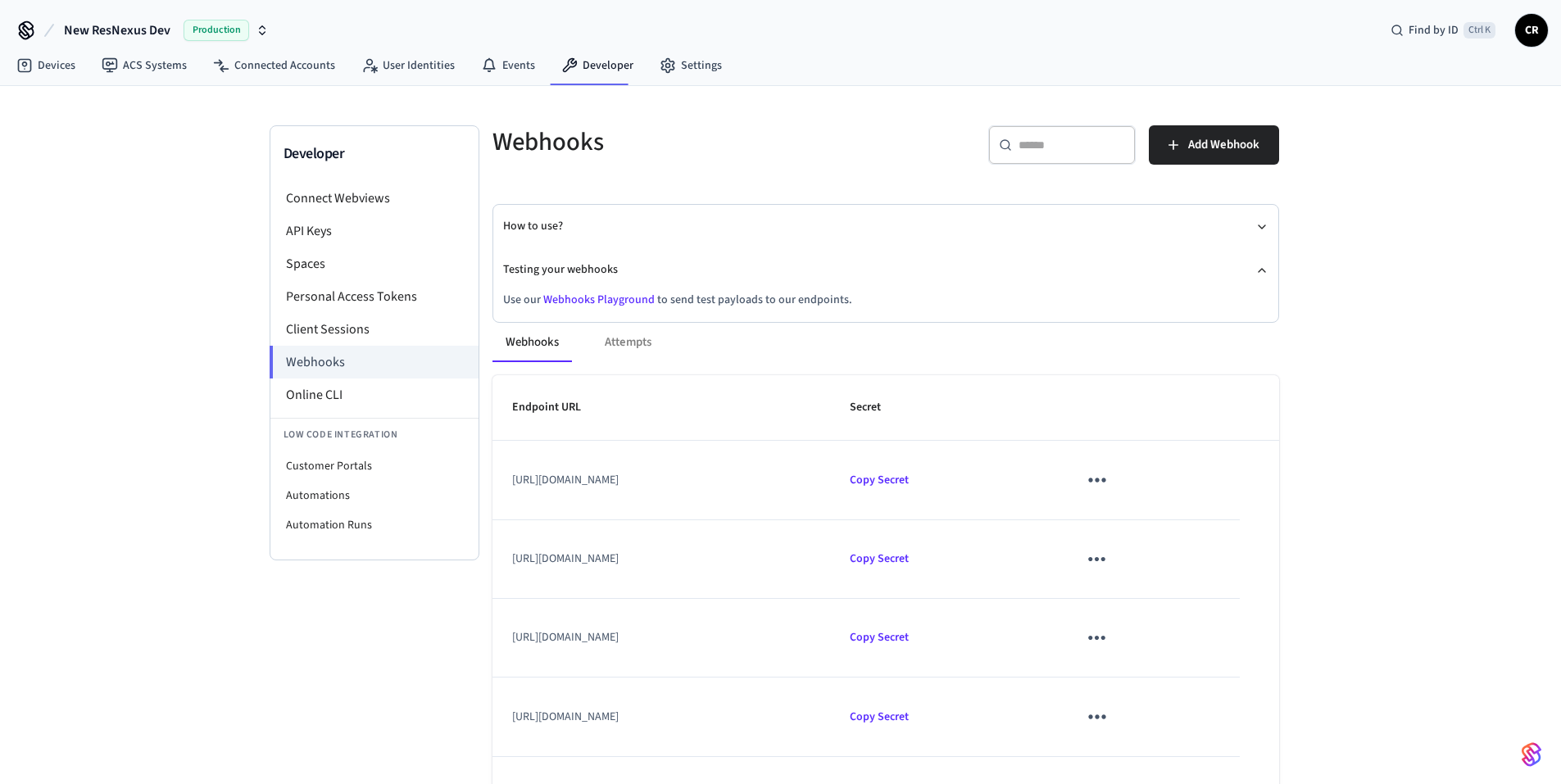
click at [594, 301] on link "Webhooks Playground" at bounding box center [599, 300] width 112 height 16
click at [1109, 483] on icon "sticky table" at bounding box center [1097, 480] width 26 height 26
click at [1216, 561] on li "Delete" at bounding box center [1226, 572] width 78 height 44
click at [1109, 485] on icon "sticky table" at bounding box center [1097, 480] width 26 height 26
click at [1213, 567] on icon at bounding box center [1206, 572] width 13 height 13
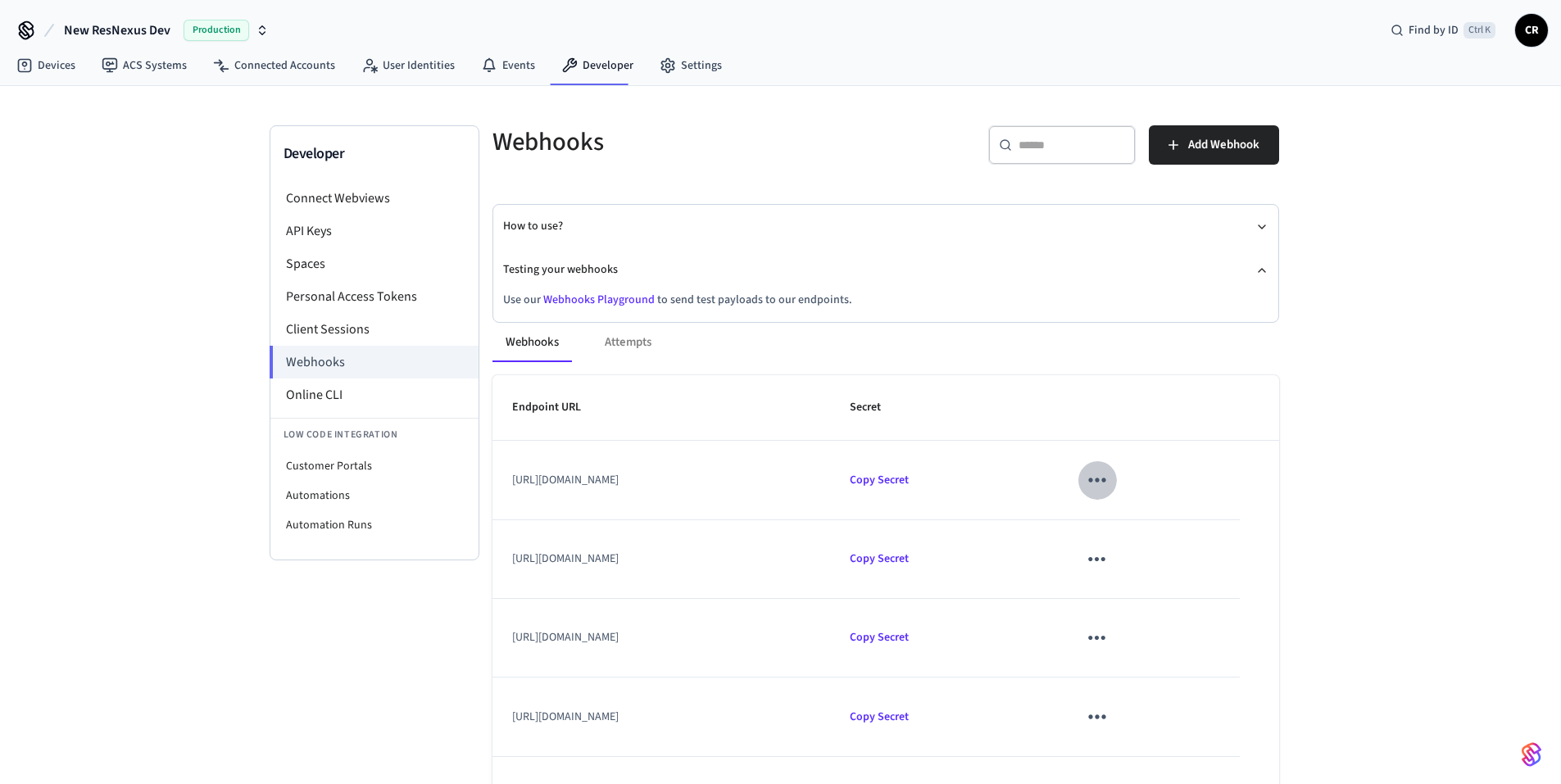
click at [1109, 481] on icon "sticky table" at bounding box center [1097, 480] width 26 height 26
click at [1202, 564] on li "Delete" at bounding box center [1226, 572] width 78 height 44
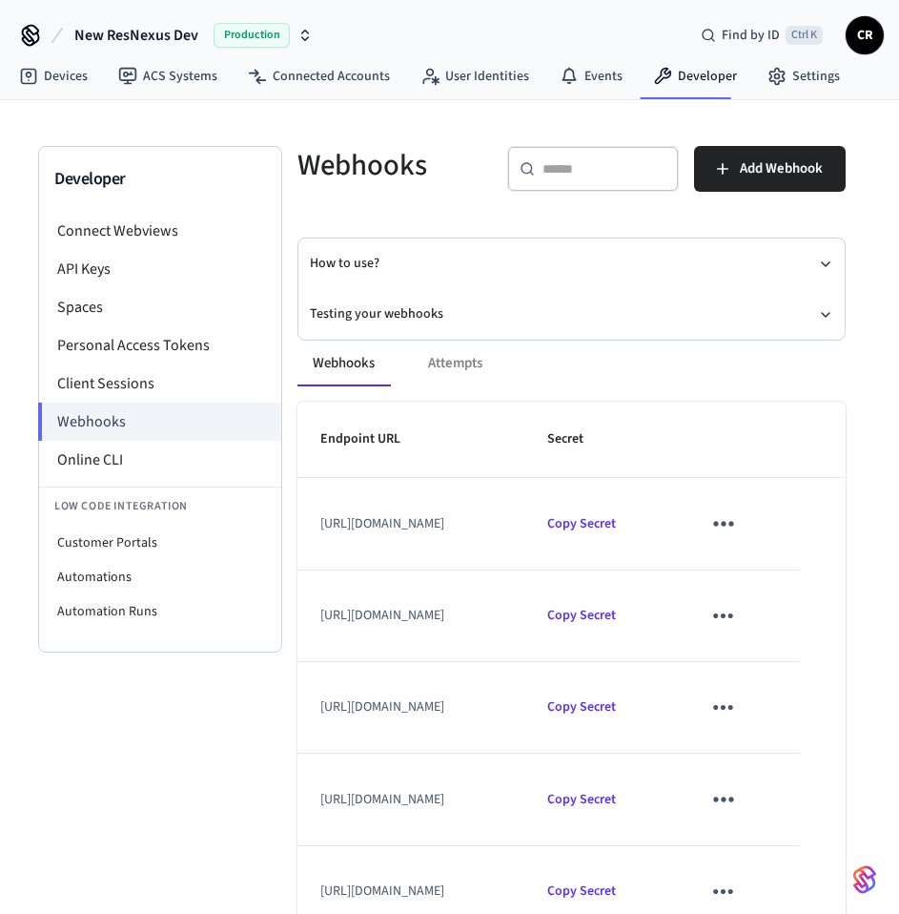
drag, startPoint x: 544, startPoint y: 520, endPoint x: 559, endPoint y: 520, distance: 15.3
click at [525, 520] on td "[URL][DOMAIN_NAME]" at bounding box center [411, 524] width 227 height 92
click at [746, 522] on button "sticky table" at bounding box center [723, 523] width 45 height 45
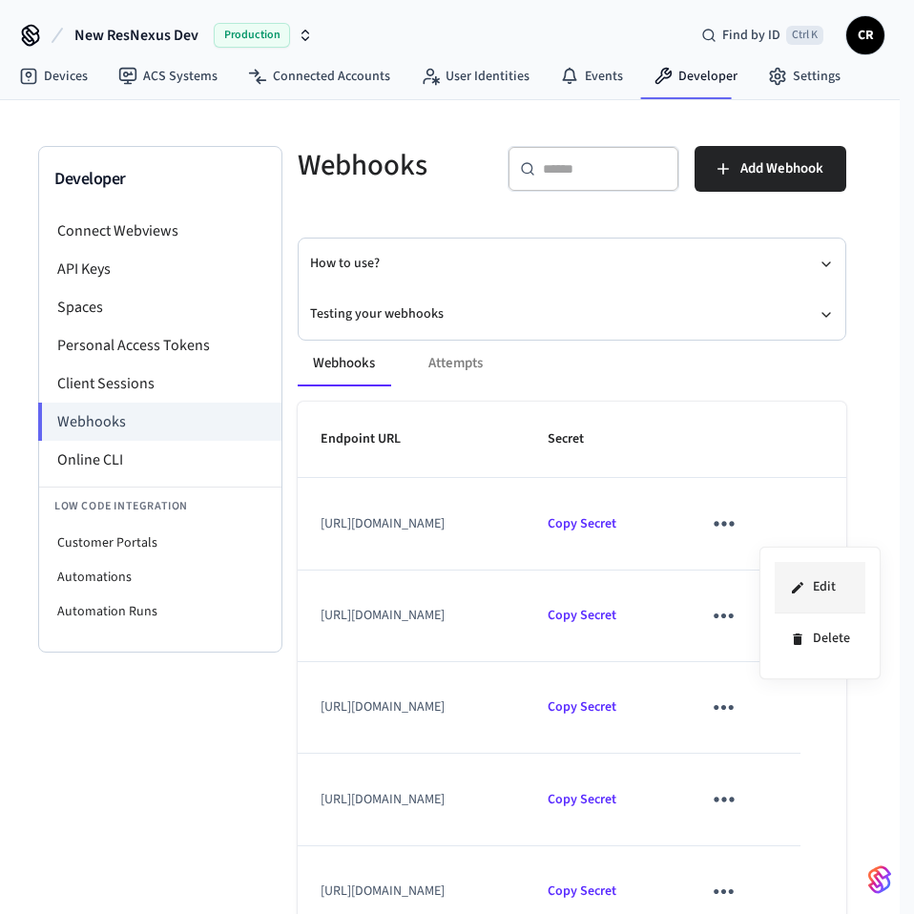
click at [822, 572] on li "Edit" at bounding box center [819, 588] width 91 height 52
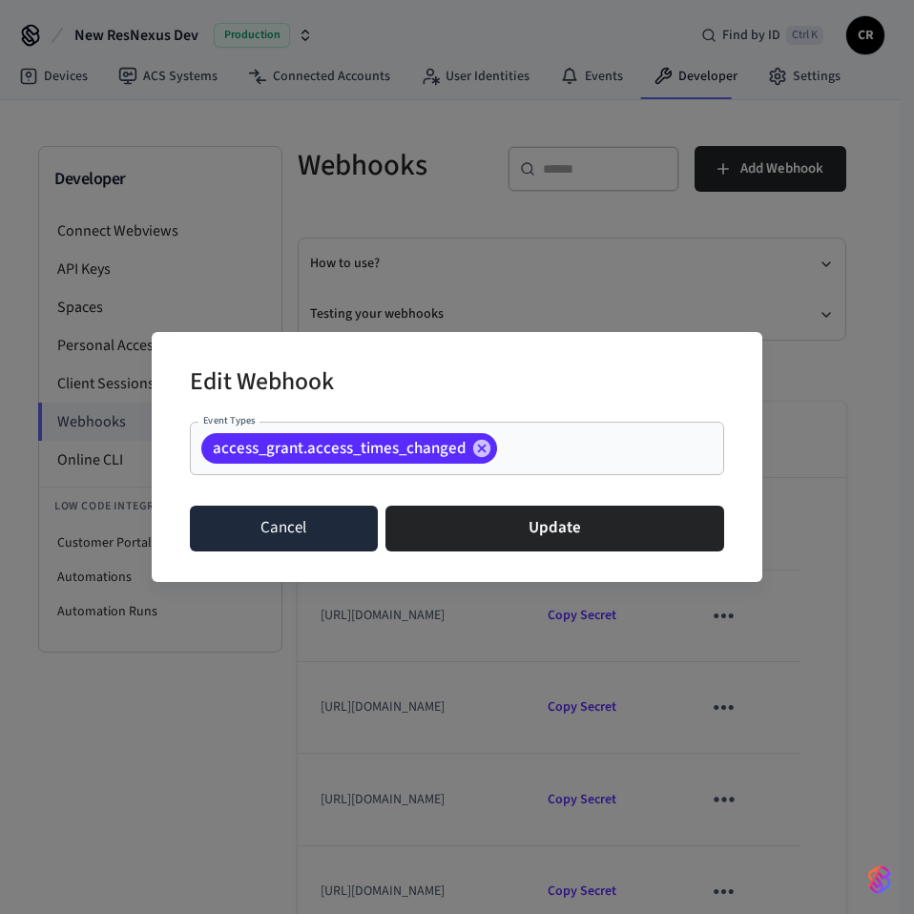
click at [249, 523] on button "Cancel" at bounding box center [284, 528] width 188 height 46
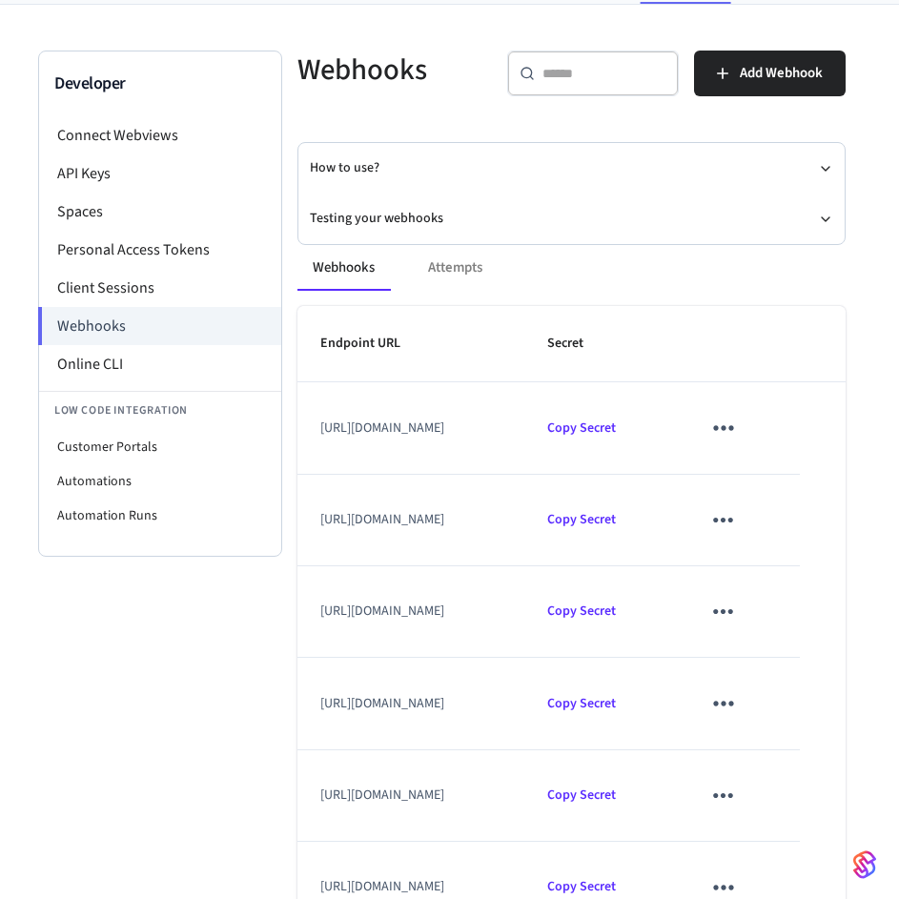
scroll to position [191, 0]
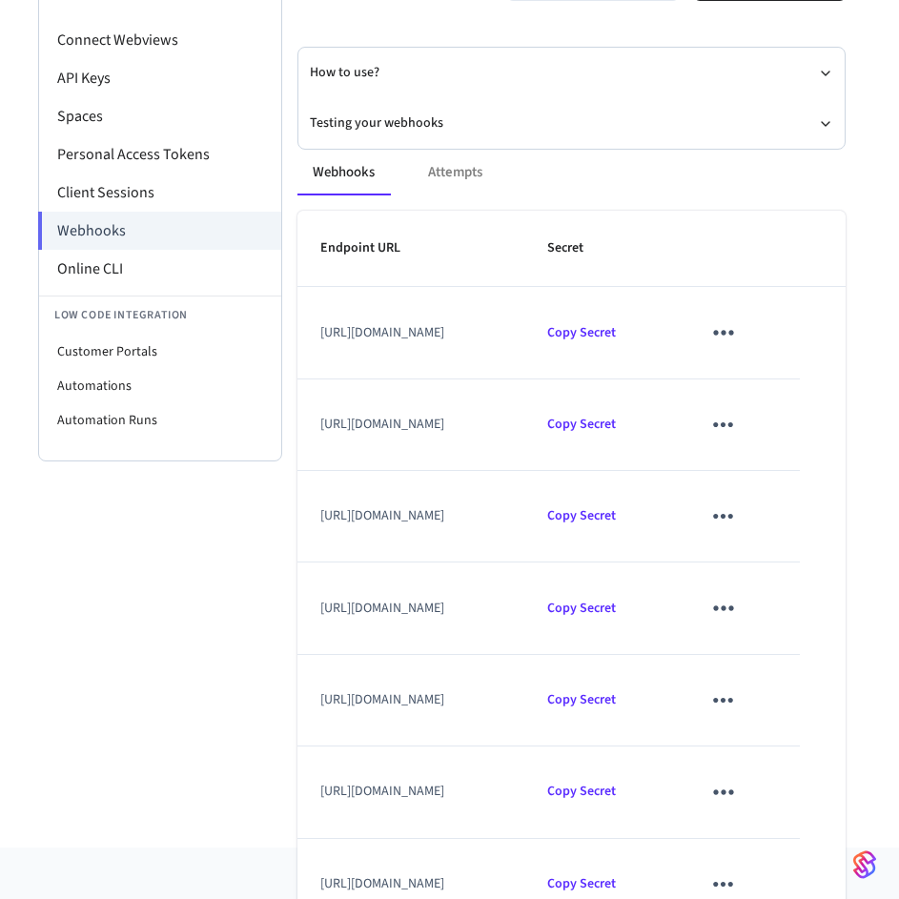
click at [733, 609] on icon "sticky table" at bounding box center [723, 609] width 20 height 5
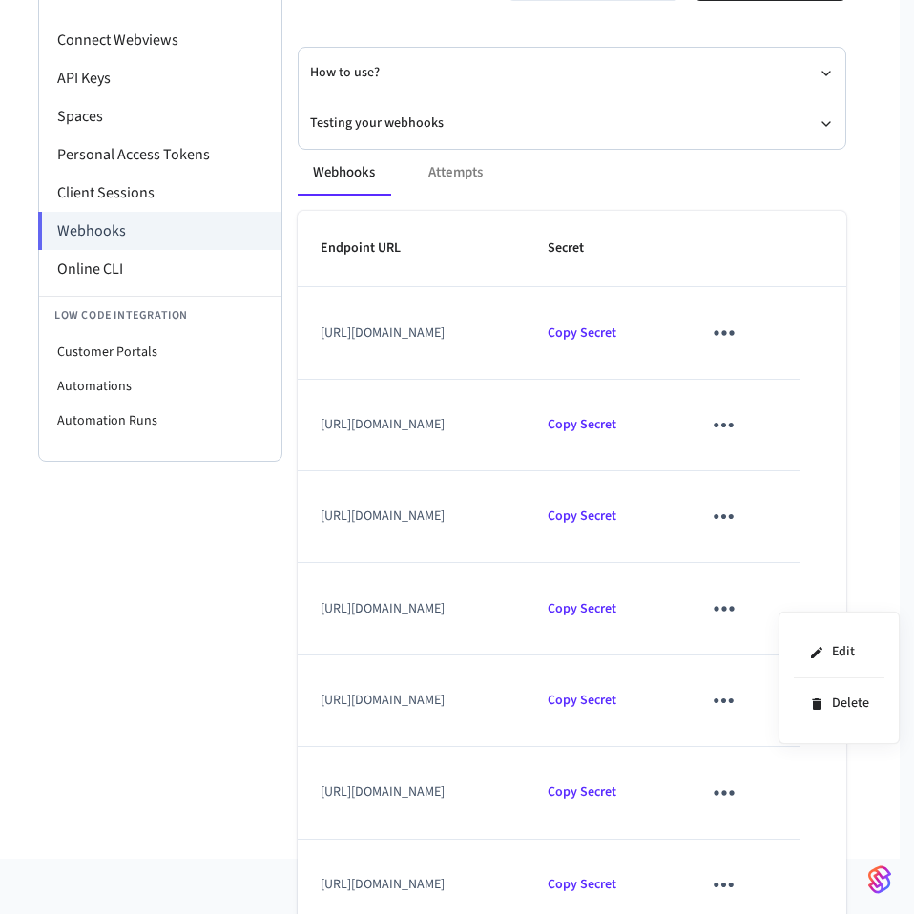
drag, startPoint x: 412, startPoint y: 620, endPoint x: 310, endPoint y: 608, distance: 102.8
click at [310, 608] on div at bounding box center [457, 457] width 914 height 914
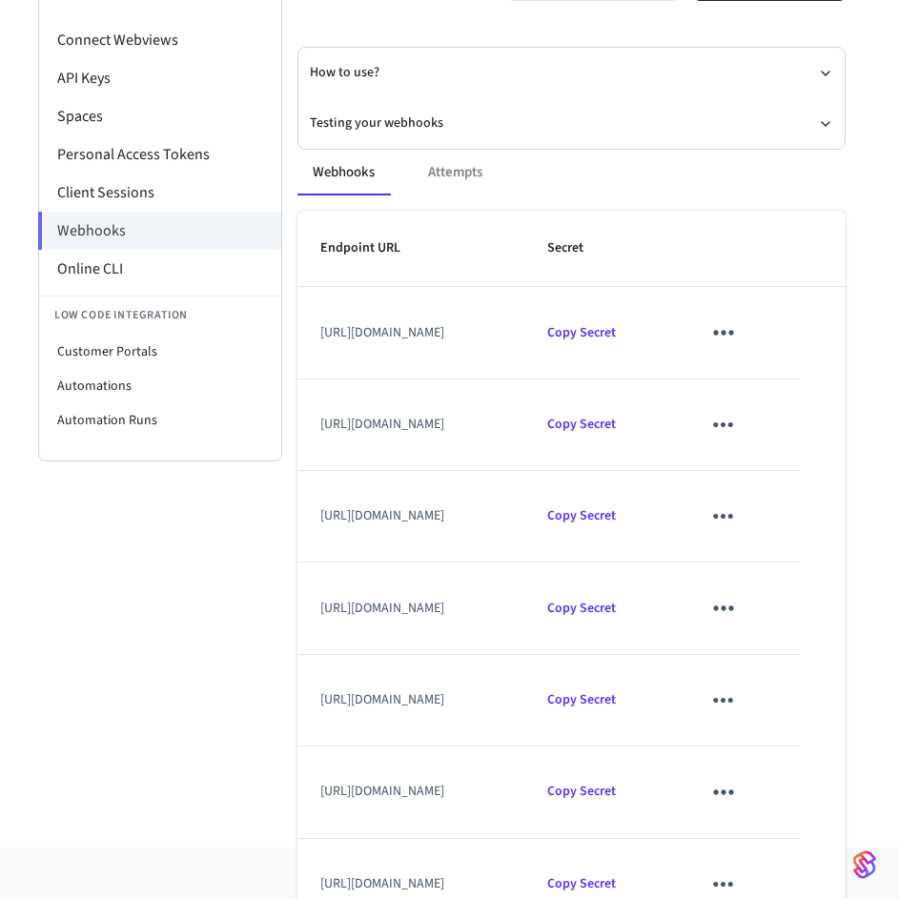
click at [405, 621] on div "Edit Delete" at bounding box center [449, 449] width 899 height 899
drag, startPoint x: 398, startPoint y: 620, endPoint x: 318, endPoint y: 600, distance: 82.6
click at [318, 600] on td "[URL][DOMAIN_NAME]" at bounding box center [411, 609] width 227 height 92
copy td "[URL][DOMAIN_NAME]"
click at [733, 608] on icon "sticky table" at bounding box center [723, 609] width 20 height 5
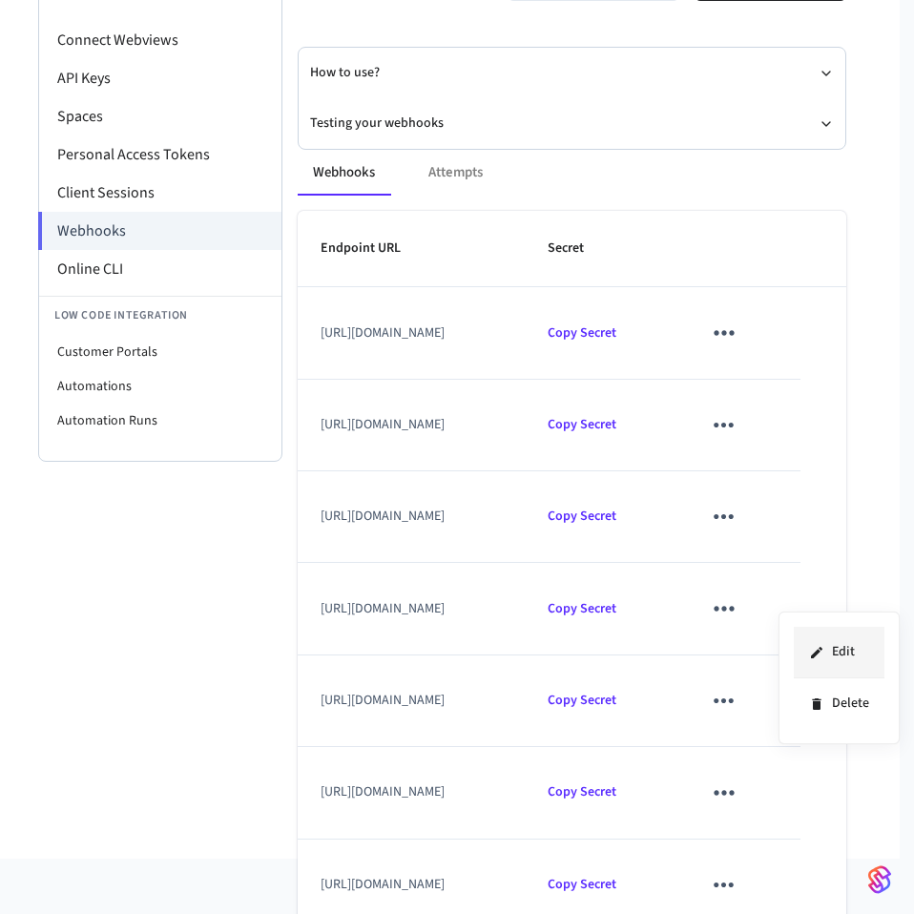
click at [803, 645] on li "Edit" at bounding box center [839, 653] width 91 height 52
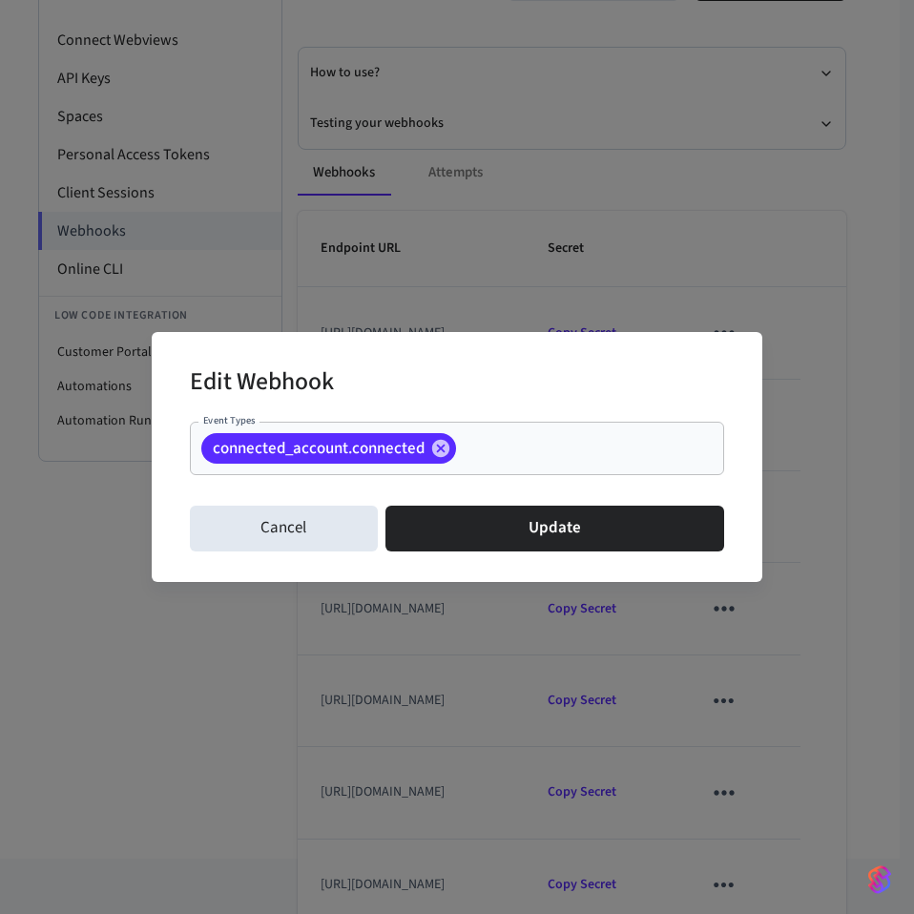
drag, startPoint x: 213, startPoint y: 450, endPoint x: 336, endPoint y: 454, distance: 123.1
click at [336, 454] on span "connected_account.connected" at bounding box center [318, 448] width 235 height 19
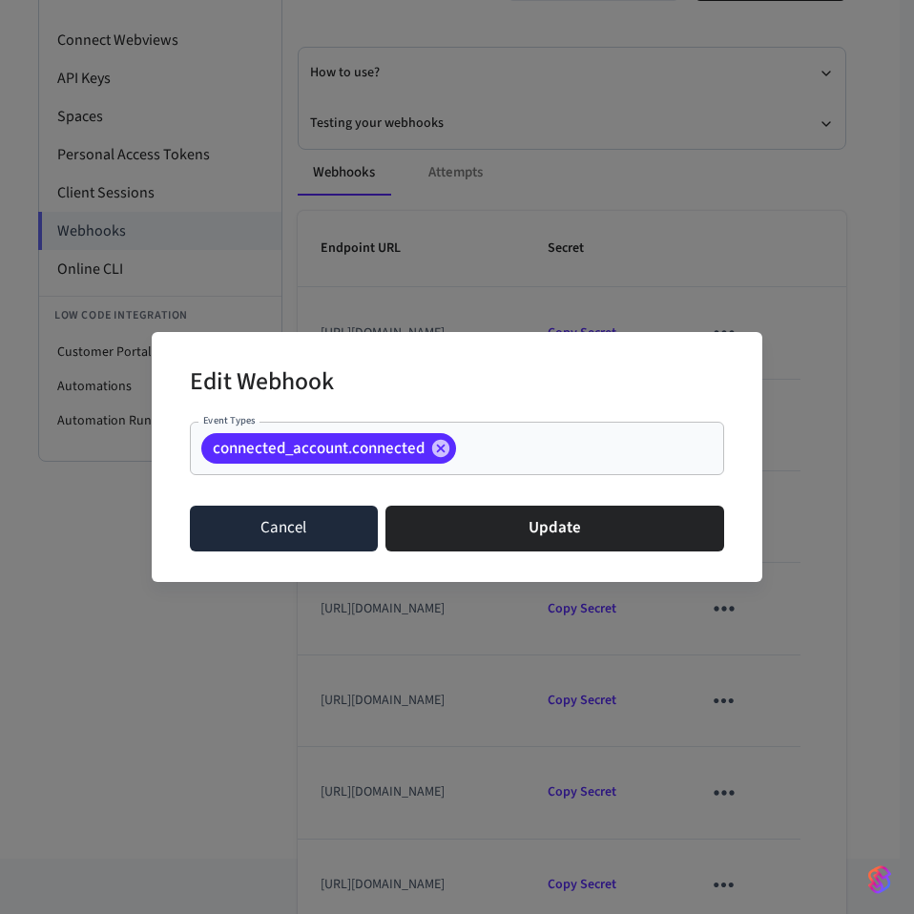
click at [224, 532] on button "Cancel" at bounding box center [284, 528] width 188 height 46
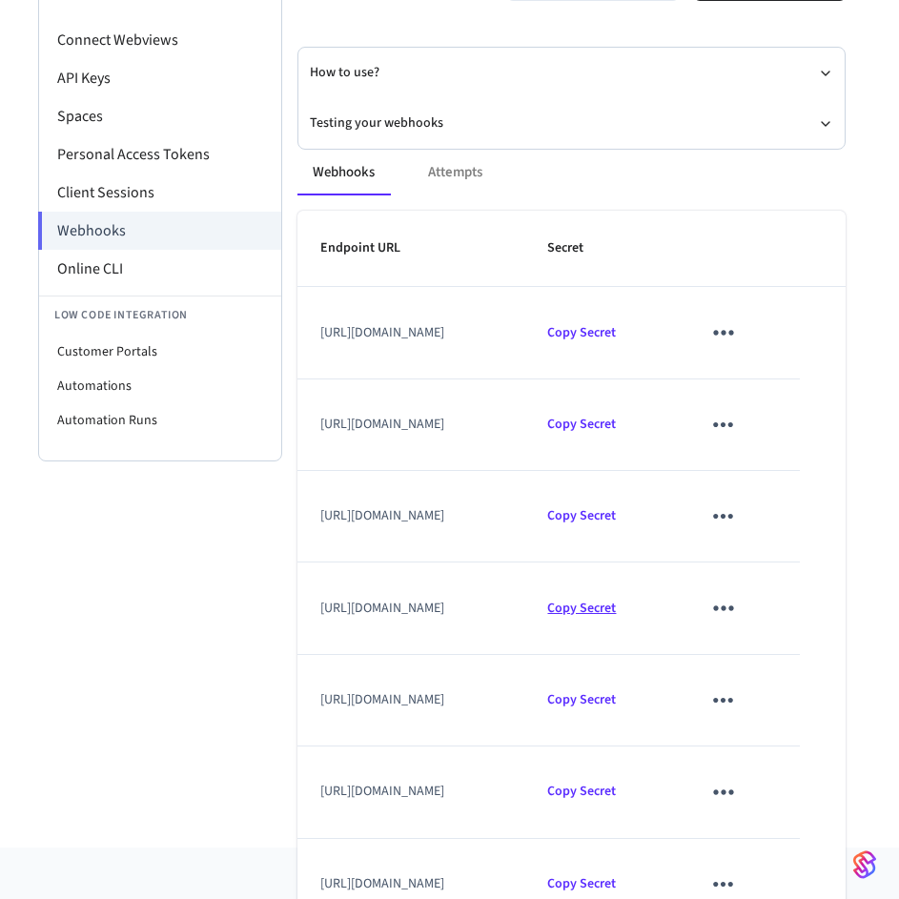
scroll to position [406, 0]
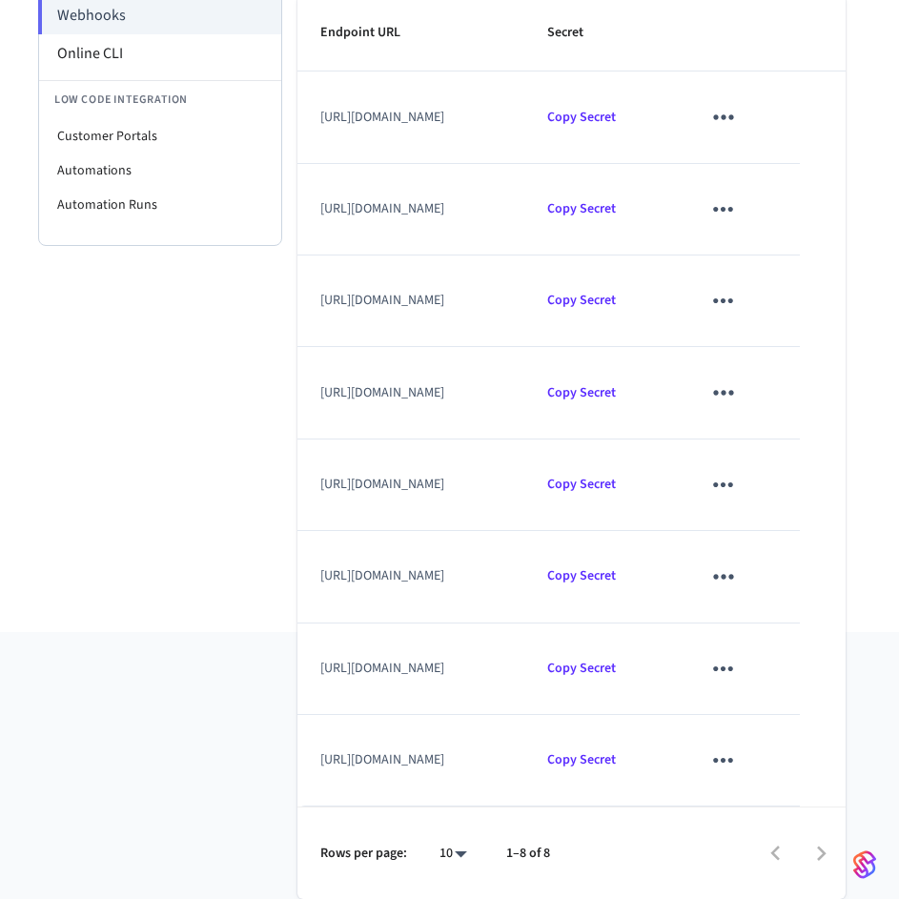
click at [733, 575] on icon "sticky table" at bounding box center [723, 576] width 20 height 5
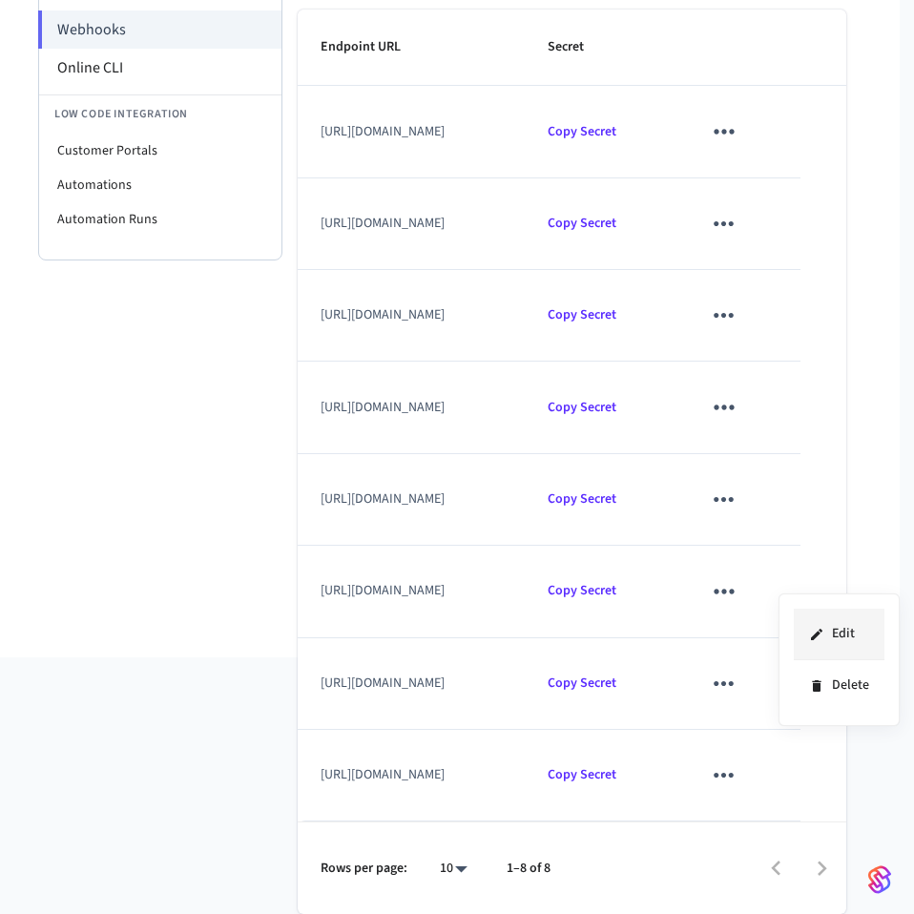
click at [852, 639] on li "Edit" at bounding box center [839, 635] width 91 height 52
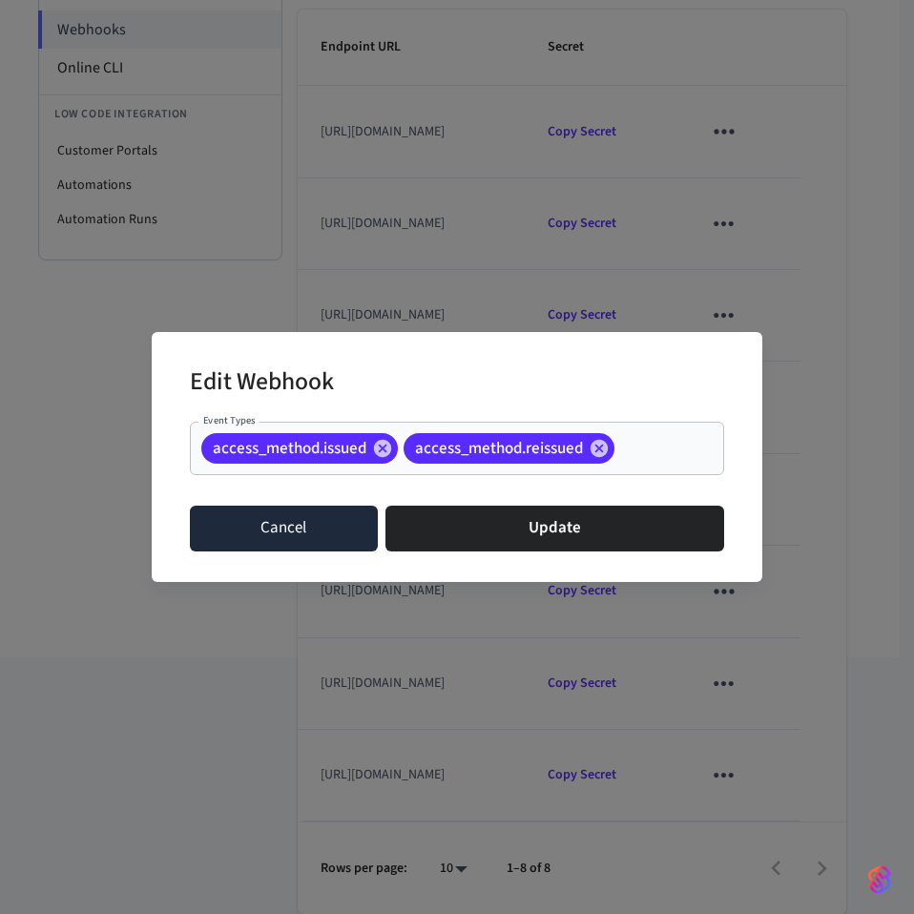
click at [302, 529] on button "Cancel" at bounding box center [284, 528] width 188 height 46
